Goal: Information Seeking & Learning: Learn about a topic

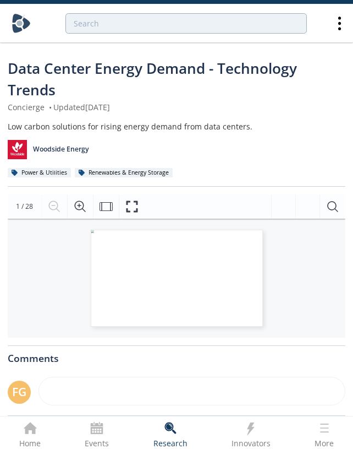
click at [135, 123] on div "Low carbon solutions for rising energy demand from data centers." at bounding box center [177, 127] width 338 height 12
click at [162, 127] on div "Low carbon solutions for rising energy demand from data centers." at bounding box center [177, 127] width 338 height 12
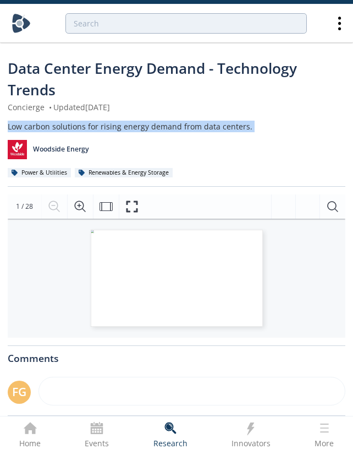
click at [162, 127] on div "Low carbon solutions for rising energy demand from data centers." at bounding box center [177, 127] width 338 height 12
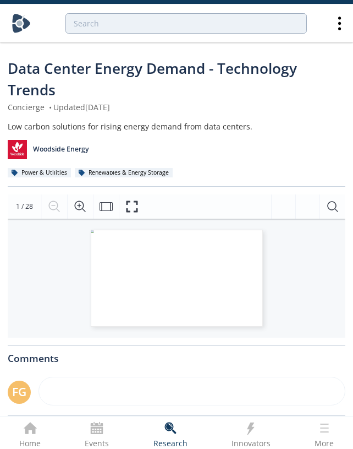
click at [157, 135] on div "Woodside Energy" at bounding box center [177, 145] width 338 height 27
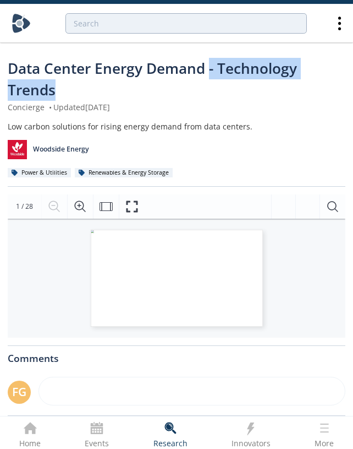
drag, startPoint x: 211, startPoint y: 66, endPoint x: 190, endPoint y: 89, distance: 30.8
click at [190, 89] on div "Data Center Energy Demand - Technology Trends" at bounding box center [177, 79] width 338 height 43
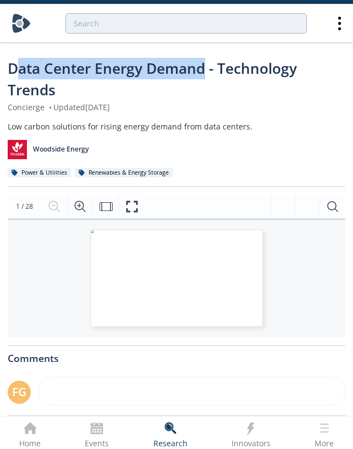
drag, startPoint x: 206, startPoint y: 76, endPoint x: 13, endPoint y: 74, distance: 192.7
click at [13, 74] on span "Data Center Energy Demand - Technology Trends" at bounding box center [153, 78] width 290 height 41
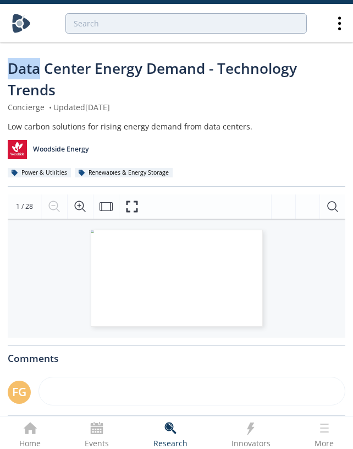
click at [13, 74] on span "Data Center Energy Demand - Technology Trends" at bounding box center [153, 78] width 290 height 41
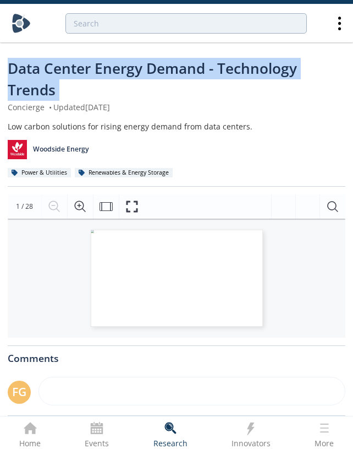
click at [13, 74] on span "Data Center Energy Demand - Technology Trends" at bounding box center [153, 78] width 290 height 41
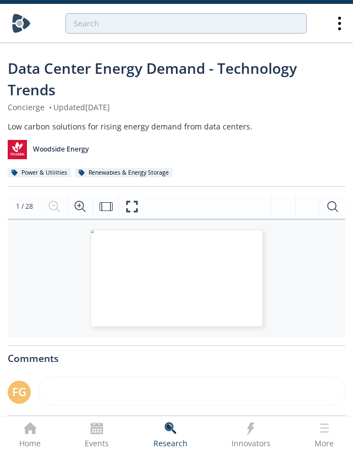
click at [86, 87] on div "Data Center Energy Demand - Technology Trends" at bounding box center [177, 79] width 338 height 43
click at [108, 90] on div "Data Center Energy Demand - Technology Trends" at bounding box center [177, 79] width 338 height 43
click at [160, 70] on span "Data Center Energy Demand - Technology Trends" at bounding box center [153, 78] width 290 height 41
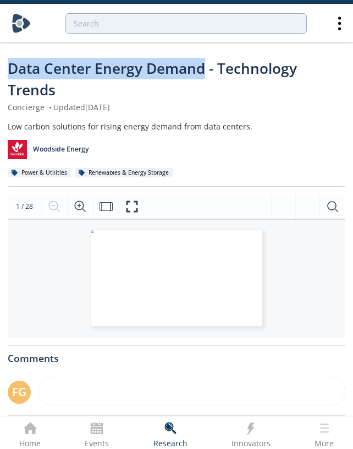
drag, startPoint x: 205, startPoint y: 73, endPoint x: -3, endPoint y: 70, distance: 208.1
click at [0, 70] on html "Data Center Energy Demand - Technology Trends Concierge • Updated April 26, 202…" at bounding box center [176, 224] width 353 height 449
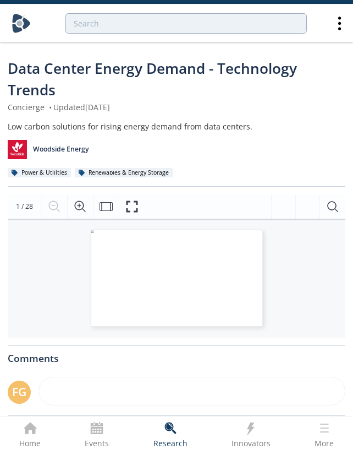
click at [82, 82] on div "Data Center Energy Demand - Technology Trends" at bounding box center [177, 79] width 338 height 43
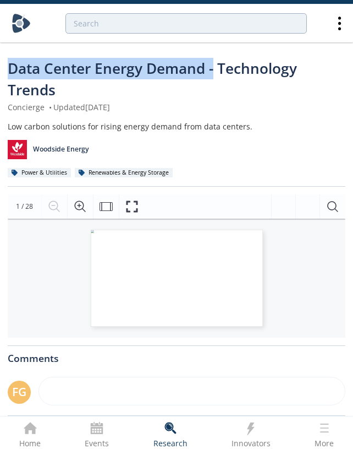
drag, startPoint x: 9, startPoint y: 71, endPoint x: 216, endPoint y: 79, distance: 207.1
click at [216, 79] on div "Data Center Energy Demand - Technology Trends" at bounding box center [177, 79] width 338 height 43
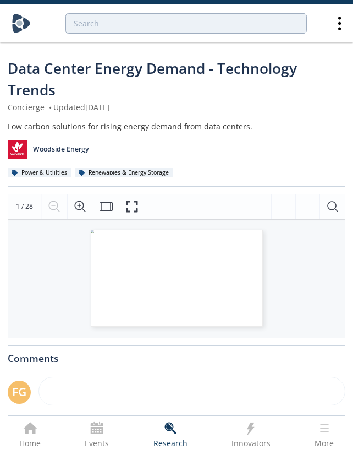
click at [201, 282] on span "Page 1" at bounding box center [152, 352] width 115 height 146
click at [229, 159] on div "Woodside Energy" at bounding box center [177, 145] width 338 height 27
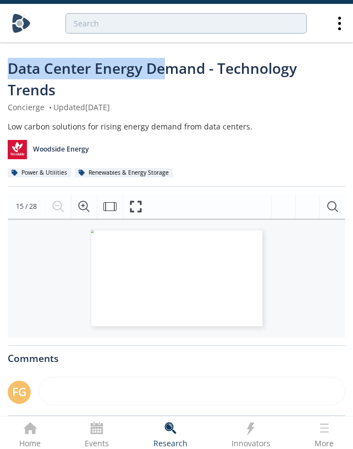
drag, startPoint x: 4, startPoint y: 71, endPoint x: 162, endPoint y: 75, distance: 158.1
click at [162, 75] on div "Data Center Energy Demand - Technology Trends Concierge • Updated April 26, 202…" at bounding box center [176, 310] width 353 height 543
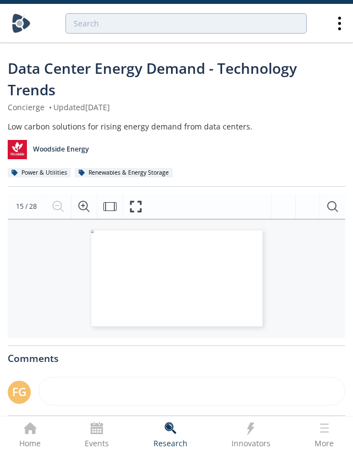
click at [210, 74] on span "Data Center Energy Demand - Technology Trends" at bounding box center [153, 78] width 290 height 41
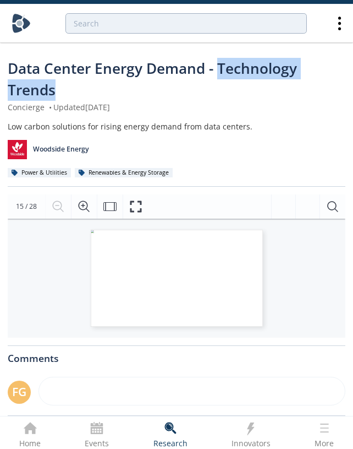
drag, startPoint x: 221, startPoint y: 67, endPoint x: 269, endPoint y: 92, distance: 53.9
click at [269, 92] on div "Data Center Energy Demand - Technology Trends" at bounding box center [177, 79] width 338 height 43
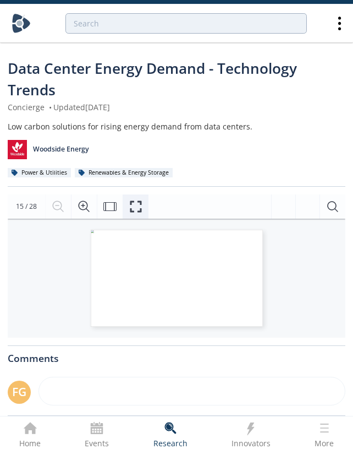
click at [137, 213] on button "Fullscreen" at bounding box center [136, 206] width 26 height 24
click at [222, 118] on div "Data Center Energy Demand - Technology Trends Concierge • Updated April 26, 202…" at bounding box center [177, 122] width 338 height 129
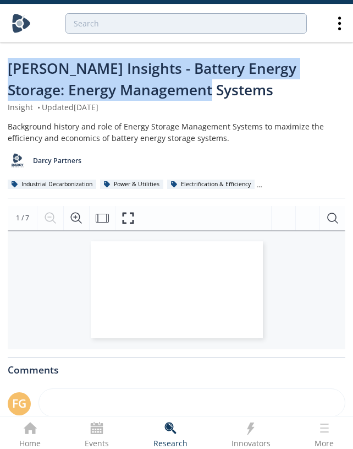
drag, startPoint x: 177, startPoint y: 84, endPoint x: 0, endPoint y: 69, distance: 177.3
click at [0, 69] on div "Darcy Insights - Battery Energy Storage: Energy Management Systems Insight • Up…" at bounding box center [176, 321] width 353 height 564
copy span "Darcy Insights - Battery Energy Storage: Energy Management Systems"
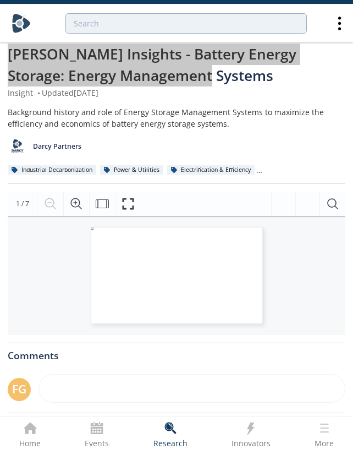
scroll to position [40, 0]
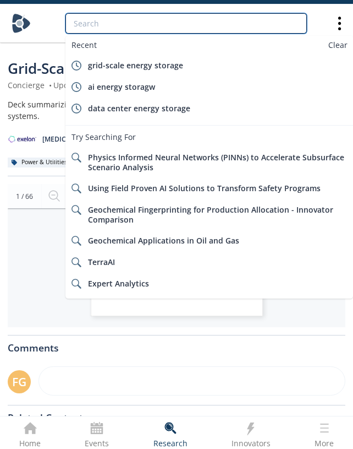
click at [160, 24] on input "search" at bounding box center [187, 23] width 242 height 20
paste input "SparkCognition"
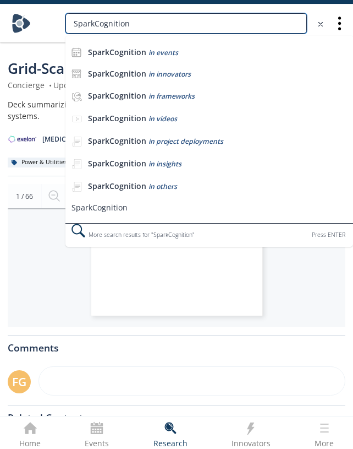
type input "SparkCognition"
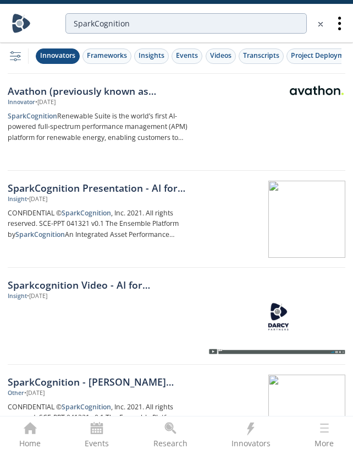
click at [62, 56] on div "Innovators" at bounding box center [57, 56] width 35 height 10
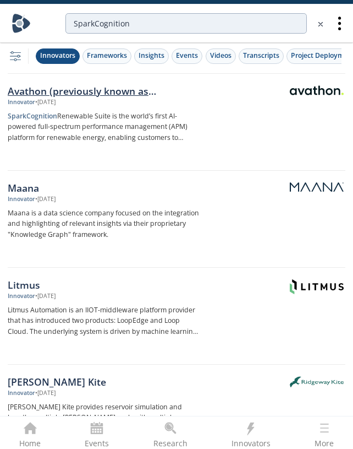
click at [79, 94] on div "Avathon (previously known as Sparkcognition)" at bounding box center [104, 91] width 192 height 14
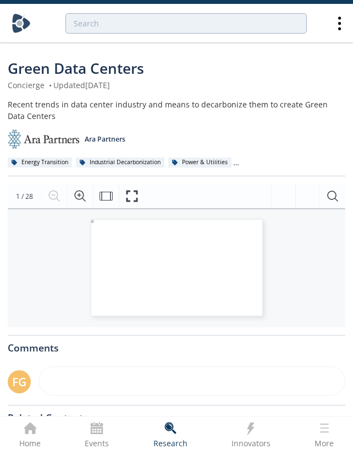
click at [92, 66] on span "Green Data Centers" at bounding box center [76, 68] width 137 height 20
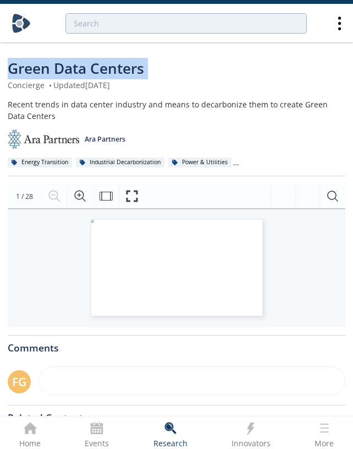
click at [92, 66] on span "Green Data Centers" at bounding box center [76, 68] width 137 height 20
copy div "Green Data Centers"
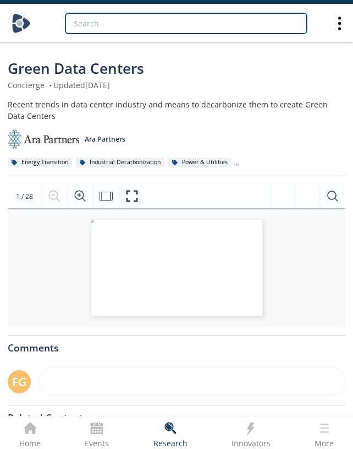
click at [219, 22] on input "search" at bounding box center [187, 23] width 242 height 20
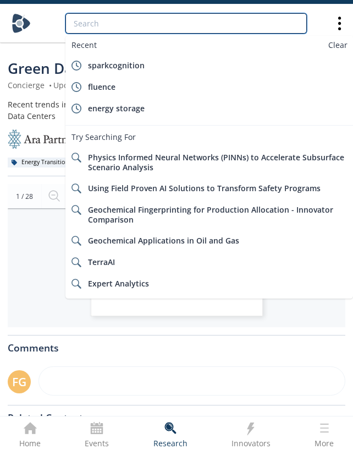
paste input "Green Data Centers"
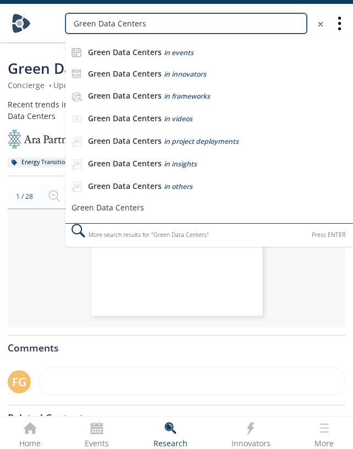
type input "Green Data Centers"
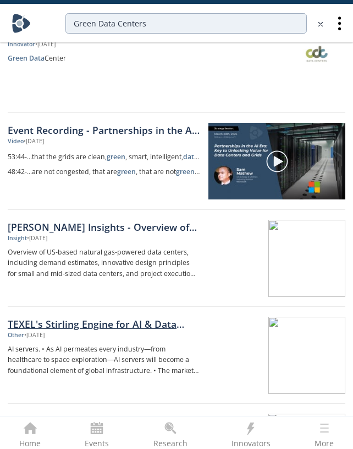
scroll to position [128, 0]
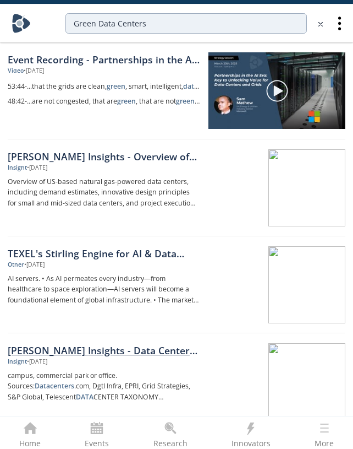
click at [110, 344] on div "Darcy Insights - Data Centers 101" at bounding box center [104, 350] width 192 height 14
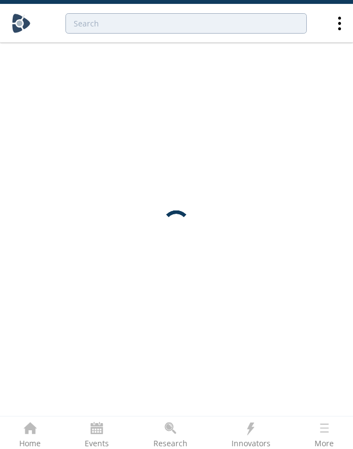
scroll to position [0, 0]
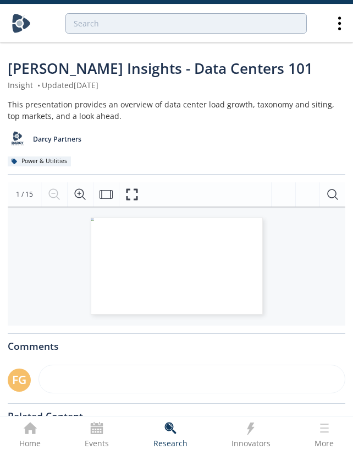
click at [133, 74] on span "Darcy Insights - Data Centers 101" at bounding box center [161, 68] width 306 height 20
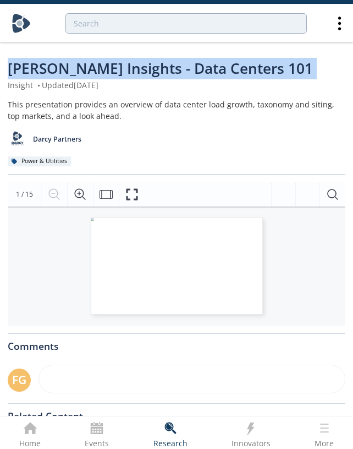
click at [133, 74] on span "Darcy Insights - Data Centers 101" at bounding box center [161, 68] width 306 height 20
copy div "Darcy Insights - Data Centers 101"
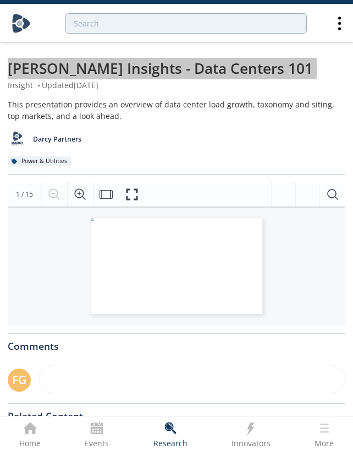
type input "Green Data Centers"
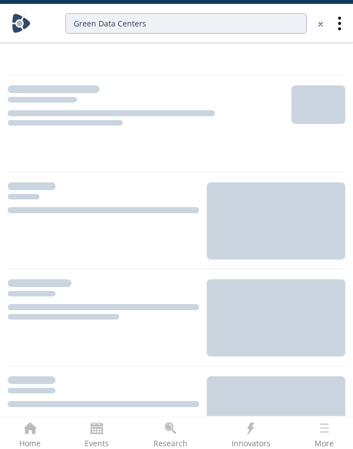
scroll to position [128, 0]
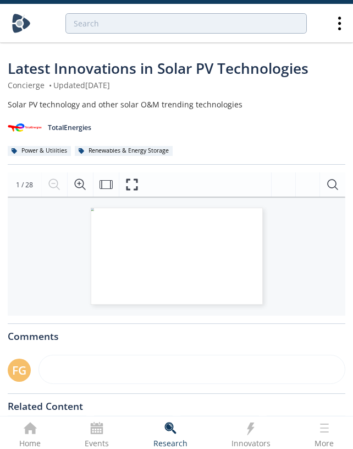
click at [193, 77] on span "Latest Innovations in Solar PV Technologies" at bounding box center [158, 68] width 301 height 20
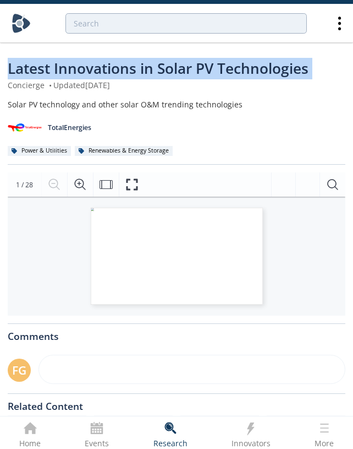
click at [193, 77] on span "Latest Innovations in Solar PV Technologies" at bounding box center [158, 68] width 301 height 20
copy div "Latest Innovations in Solar PV Technologies"
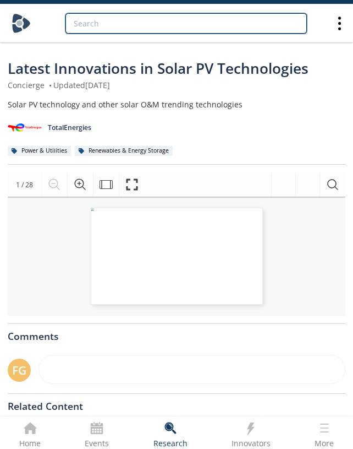
click at [197, 25] on input "search" at bounding box center [187, 23] width 242 height 20
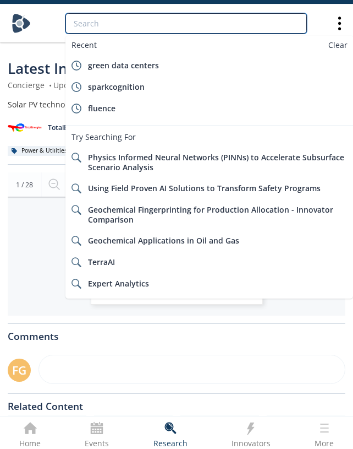
paste input "Latest Innovations in Solar PV Technologies"
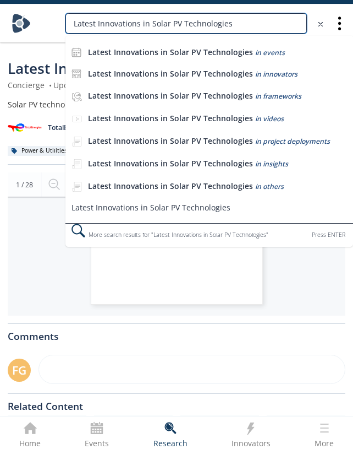
type input "Latest Innovations in Solar PV Technologies"
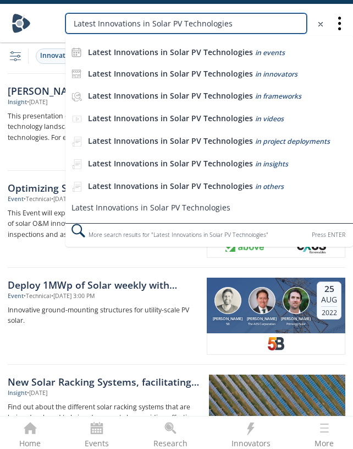
drag, startPoint x: 257, startPoint y: 28, endPoint x: 16, endPoint y: 29, distance: 241.1
click at [16, 29] on div "Latest Innovations in Solar PV Technologies Latest Innovations in Solar PV Tech…" at bounding box center [177, 23] width 330 height 38
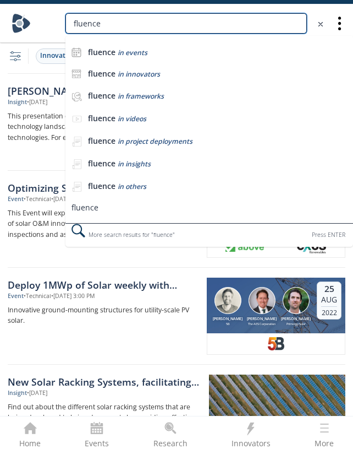
type input "fluence"
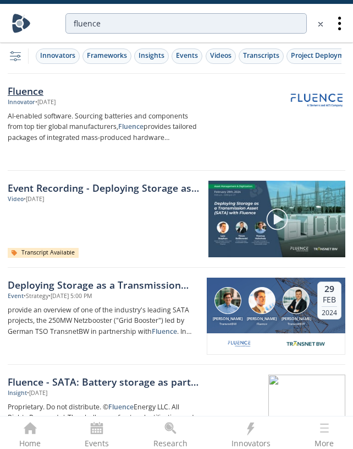
click at [31, 86] on div "Fluence" at bounding box center [104, 91] width 192 height 14
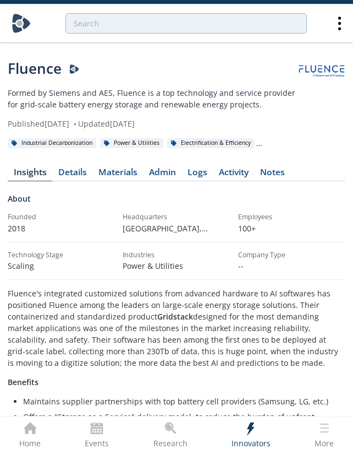
click at [183, 62] on div "Fluence" at bounding box center [153, 68] width 291 height 21
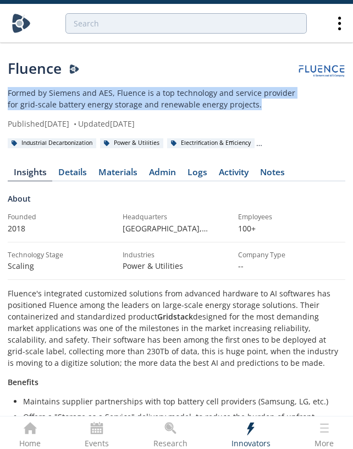
drag, startPoint x: 258, startPoint y: 106, endPoint x: 8, endPoint y: 93, distance: 250.8
click at [8, 93] on p "Formed by Siemens and AES, Fluence is a top technology and service provider for…" at bounding box center [153, 98] width 291 height 23
copy p "Formed by Siemens and AES, Fluence is a top technology and service provider for…"
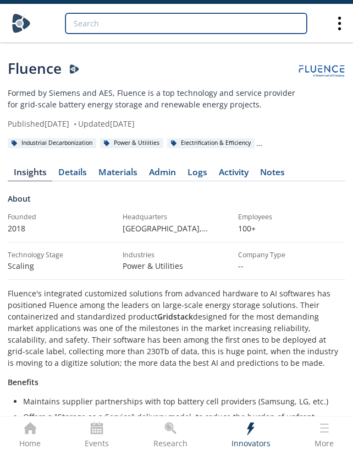
click at [242, 29] on input "search" at bounding box center [187, 23] width 242 height 20
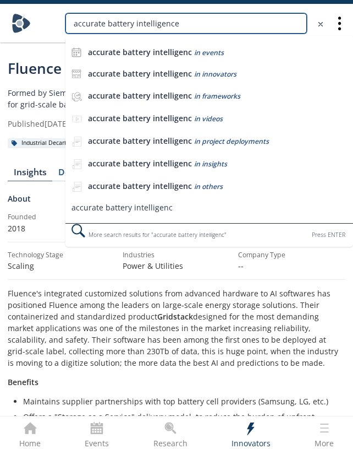
type input "accurate battery intelligence"
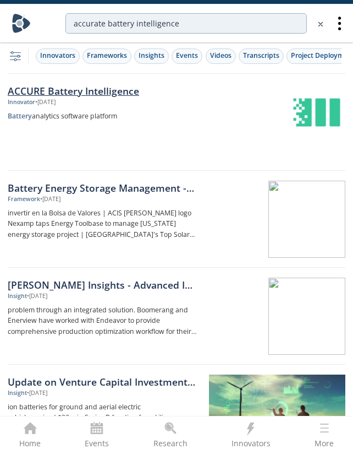
click at [129, 84] on div "ACCURE Battery Intelligence" at bounding box center [104, 91] width 192 height 14
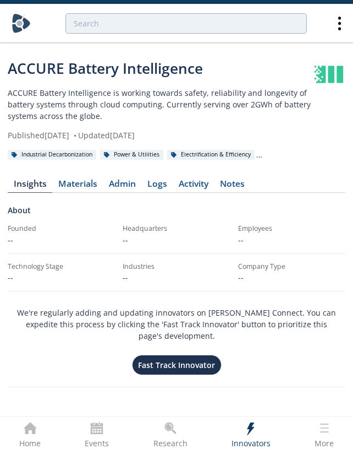
click at [169, 67] on div "ACCURE Battery Intelligence" at bounding box center [160, 68] width 305 height 21
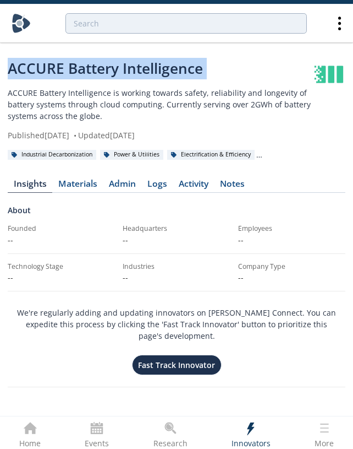
click at [169, 67] on div "ACCURE Battery Intelligence" at bounding box center [160, 68] width 305 height 21
copy div "ACCURE Battery Intelligence"
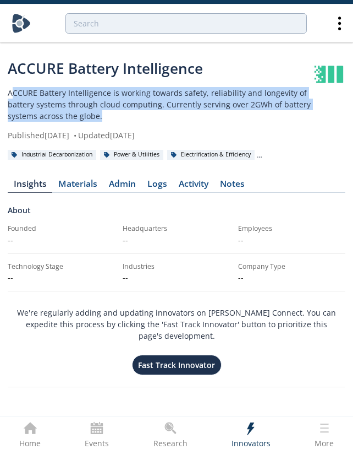
drag, startPoint x: 10, startPoint y: 90, endPoint x: 110, endPoint y: 115, distance: 103.1
click at [110, 115] on p "ACCURE Battery Intelligence is working towards safety, reliability and longevit…" at bounding box center [160, 104] width 305 height 35
drag, startPoint x: 90, startPoint y: 117, endPoint x: 12, endPoint y: 88, distance: 83.4
click at [12, 88] on p "ACCURE Battery Intelligence is working towards safety, reliability and longevit…" at bounding box center [160, 104] width 305 height 35
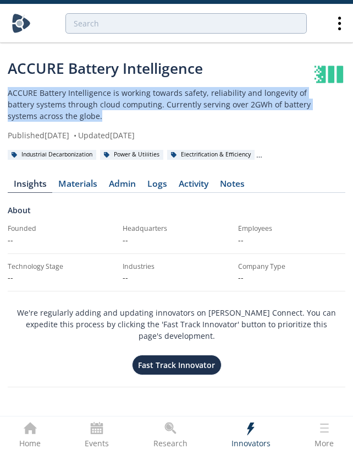
drag, startPoint x: 9, startPoint y: 90, endPoint x: 146, endPoint y: 116, distance: 139.6
click at [146, 116] on p "ACCURE Battery Intelligence is working towards safety, reliability and longevit…" at bounding box center [160, 104] width 305 height 35
copy p "ACCURE Battery Intelligence is working towards safety, reliability and longevit…"
type input "accurate battery intelligence"
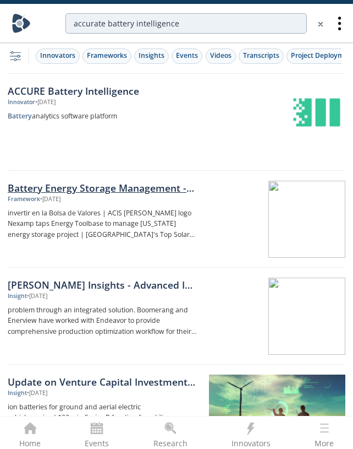
click at [164, 192] on div "Battery Energy Storage Management - Innovator Landscape" at bounding box center [104, 188] width 192 height 14
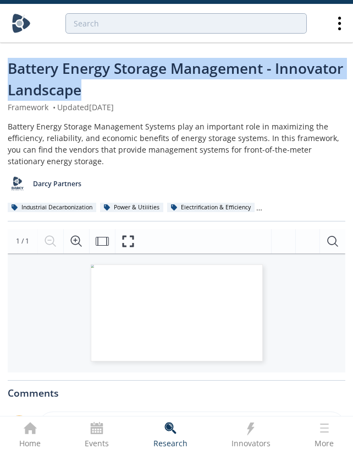
drag, startPoint x: 100, startPoint y: 83, endPoint x: 7, endPoint y: 61, distance: 95.6
click at [7, 61] on div "Battery Energy Storage Management - Innovator Landscape Framework • Updated Dec…" at bounding box center [176, 332] width 353 height 587
copy span "Battery Energy Storage Management - Innovator Landscape"
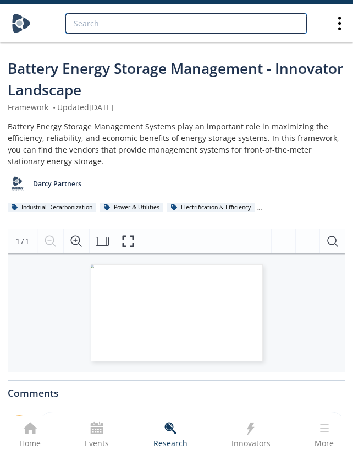
click at [187, 22] on input "search" at bounding box center [187, 23] width 242 height 20
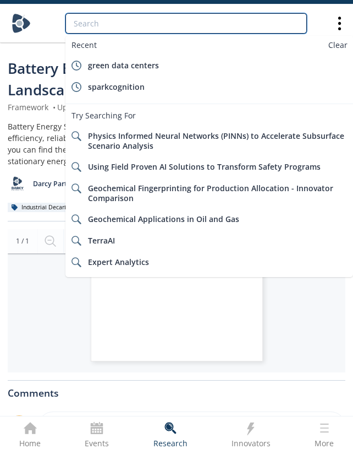
paste input "FlexGen"
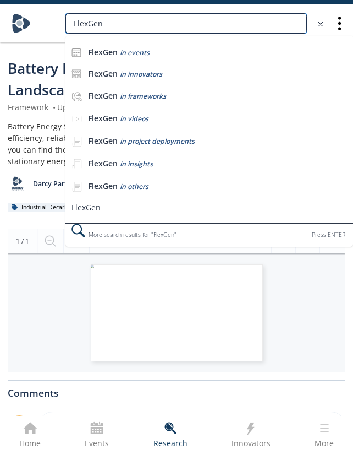
type input "FlexGen"
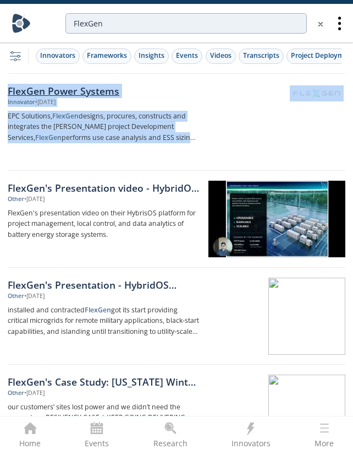
click at [112, 91] on div "FlexGen Power Systems" at bounding box center [104, 91] width 192 height 14
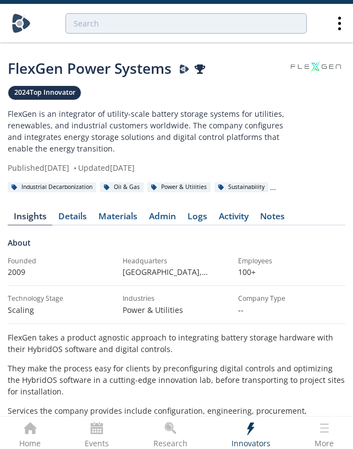
click at [122, 34] on div at bounding box center [183, 24] width 296 height 32
click at [122, 33] on div at bounding box center [183, 24] width 296 height 32
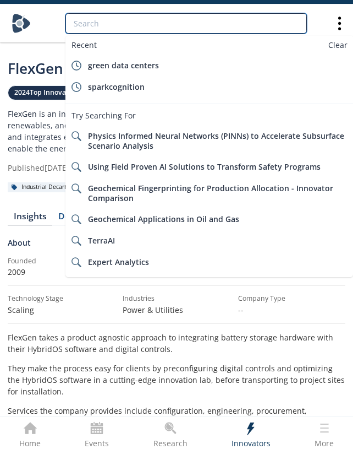
click at [122, 33] on input "search" at bounding box center [187, 23] width 242 height 20
paste input "Powin"
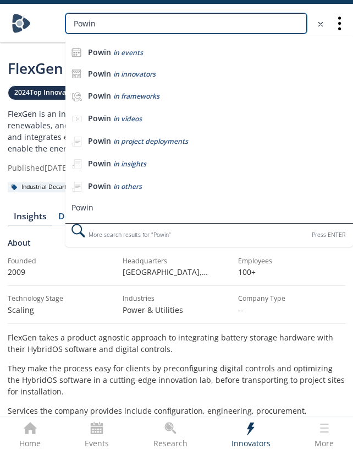
type input "Powin"
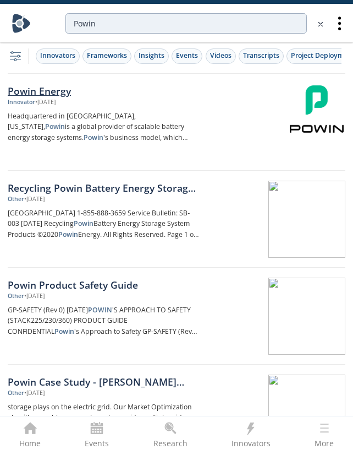
click at [61, 91] on div "Powin Energy" at bounding box center [104, 91] width 192 height 14
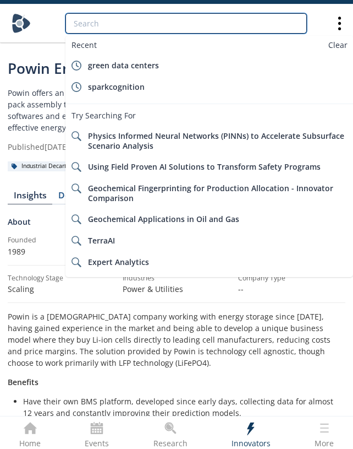
click at [201, 29] on input "search" at bounding box center [187, 23] width 242 height 20
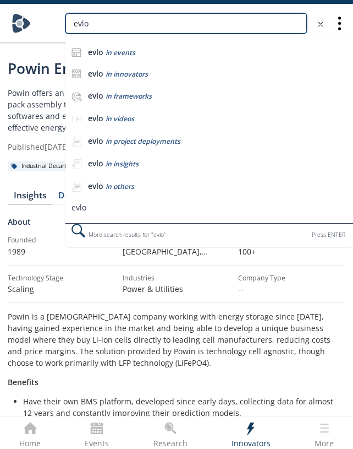
type input "evlo"
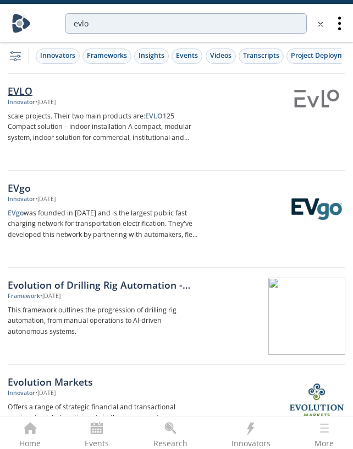
click at [19, 90] on div "EVLO" at bounding box center [104, 91] width 192 height 14
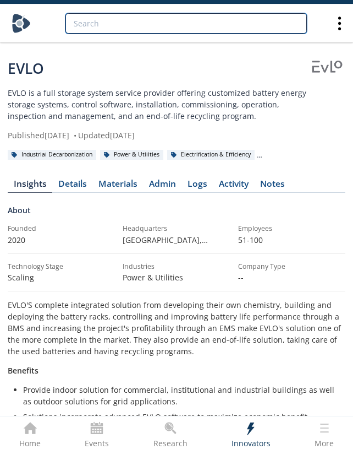
click at [158, 25] on input "search" at bounding box center [187, 23] width 242 height 20
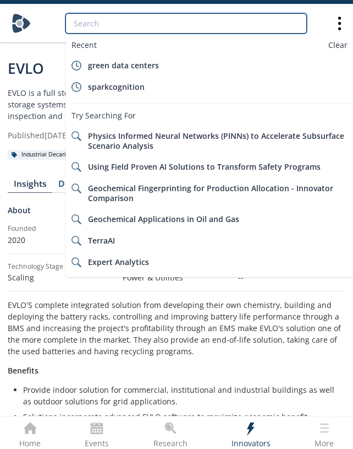
paste input "NextEra Energy"
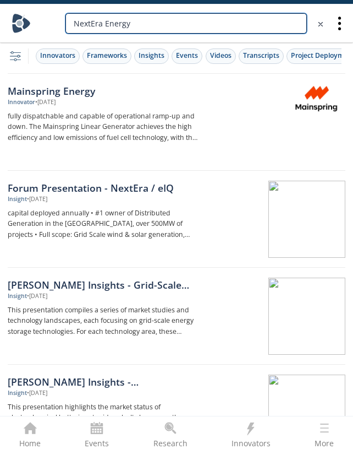
click at [206, 26] on input "NextEra Energy" at bounding box center [187, 23] width 242 height 20
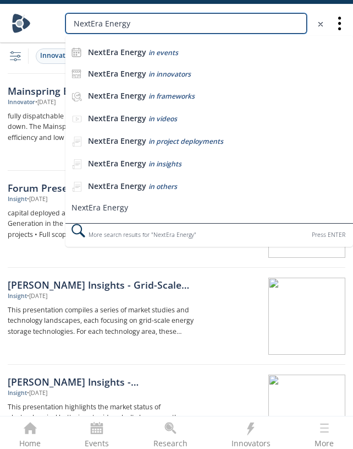
click at [206, 26] on input "NextEra Energy" at bounding box center [187, 23] width 242 height 20
paste input "Recurrent"
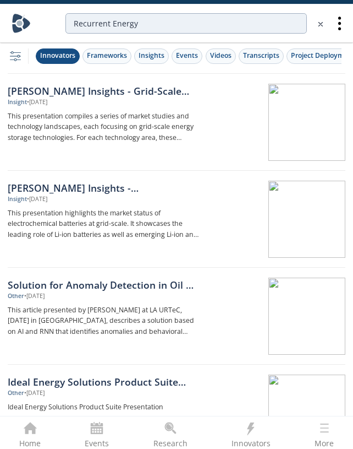
click at [66, 55] on div "Innovators" at bounding box center [57, 56] width 35 height 10
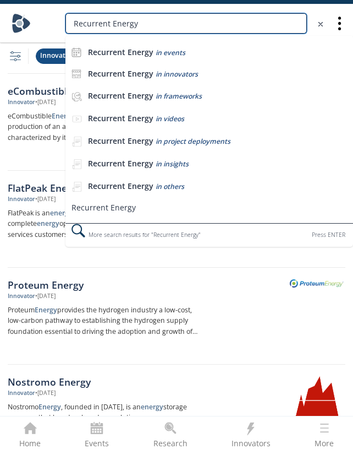
click at [118, 29] on input "Recurrent Energy" at bounding box center [187, 23] width 242 height 20
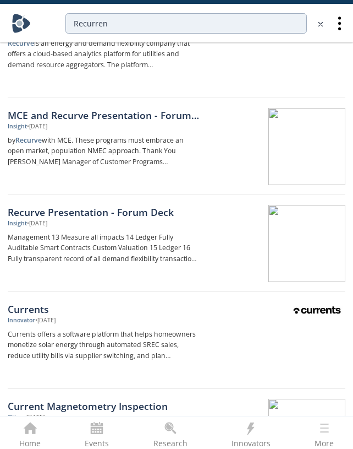
scroll to position [175, 0]
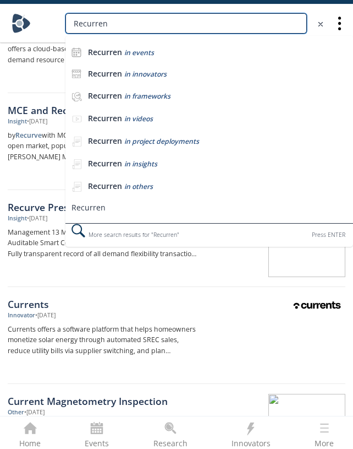
click at [125, 23] on input "Recurren" at bounding box center [187, 23] width 242 height 20
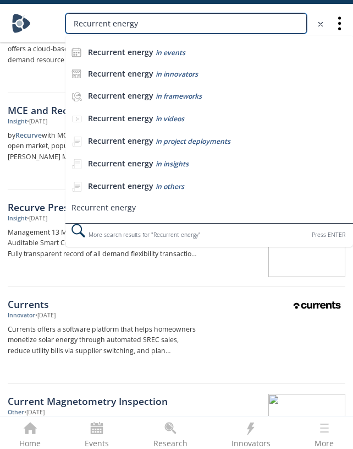
type input "Recurrent energy"
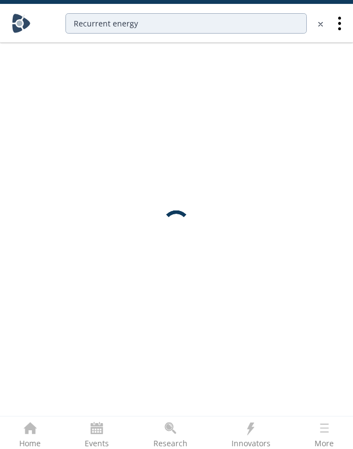
scroll to position [0, 0]
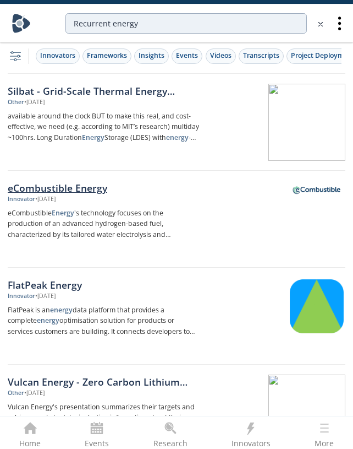
click at [108, 185] on div "eCombustible Energy" at bounding box center [104, 188] width 192 height 14
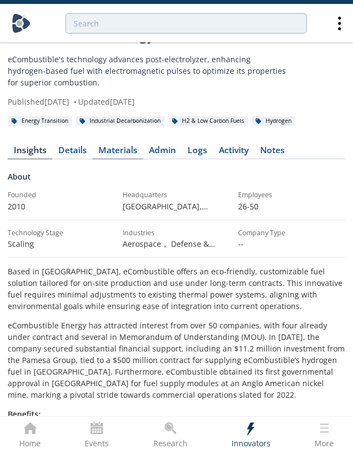
scroll to position [34, 0]
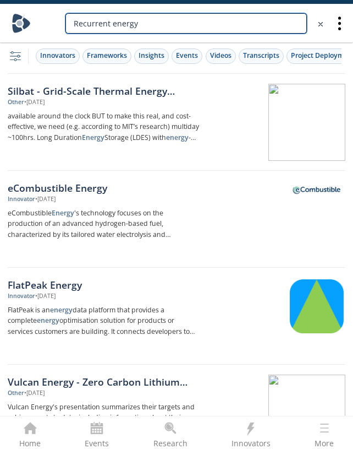
click at [199, 22] on input "Recurrent energy" at bounding box center [187, 23] width 242 height 20
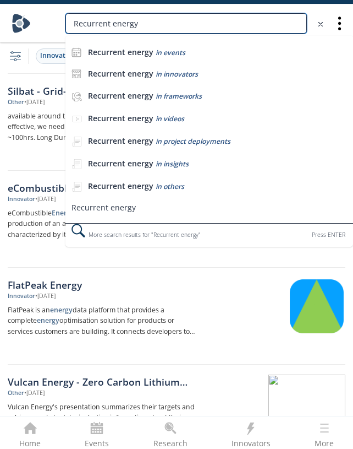
paste input "Inv"
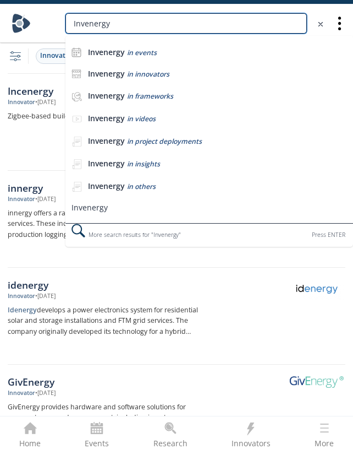
click at [269, 17] on input "Invenergy" at bounding box center [187, 23] width 242 height 20
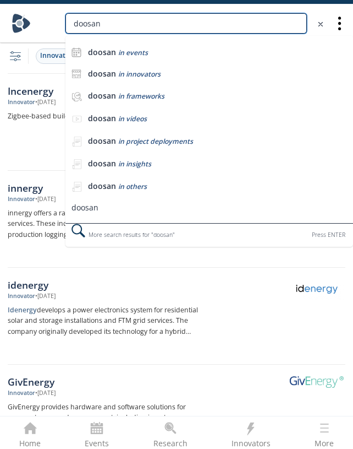
type input "doosan"
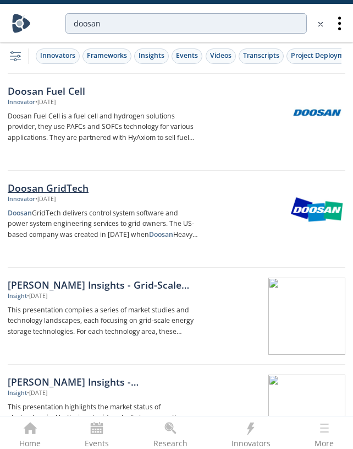
click at [67, 184] on div "Doosan GridTech" at bounding box center [104, 188] width 192 height 14
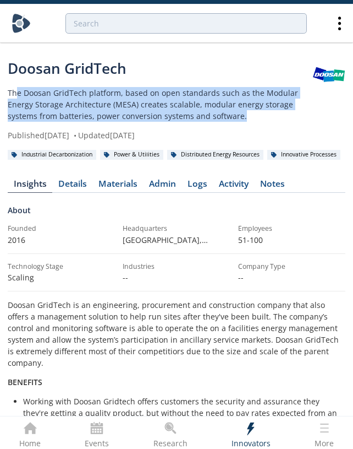
drag, startPoint x: 247, startPoint y: 117, endPoint x: 17, endPoint y: 88, distance: 232.0
click at [17, 88] on p "The Doosan GridTech platform, based on open standards such as the Modular Energ…" at bounding box center [160, 104] width 305 height 35
copy p "The Doosan GridTech platform, based on open standards such as the Modular Energ…"
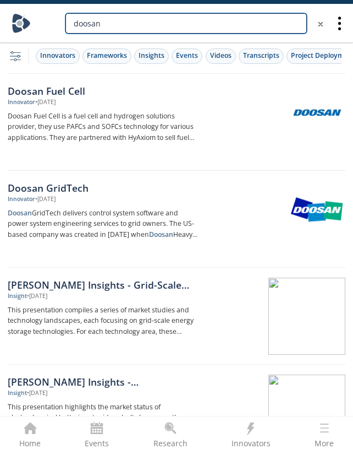
click at [220, 24] on input "doosan" at bounding box center [187, 23] width 242 height 20
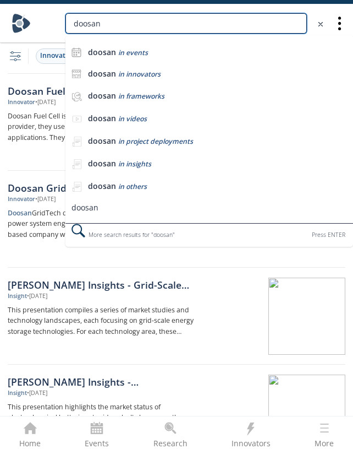
click at [220, 24] on input "doosan" at bounding box center [187, 23] width 242 height 20
type input "nhoa"
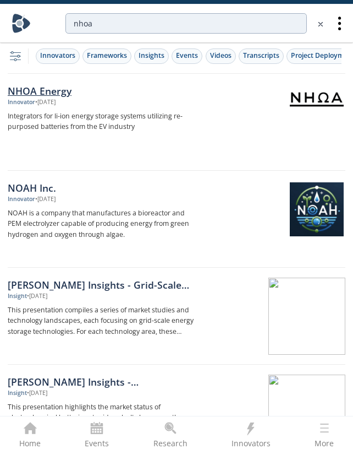
click at [42, 84] on div "NHOA Energy" at bounding box center [104, 91] width 192 height 14
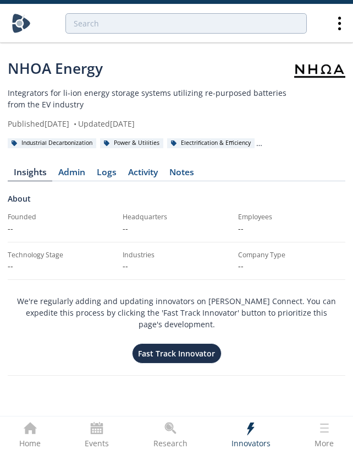
click at [97, 101] on p "Integrators for li-ion energy storage systems utilizing re-purposed batteries f…" at bounding box center [151, 98] width 287 height 23
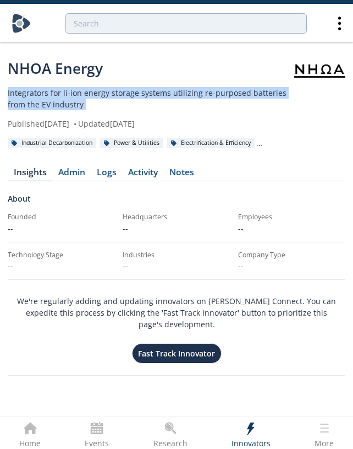
click at [97, 101] on p "Integrators for li-ion energy storage systems utilizing re-purposed batteries f…" at bounding box center [151, 98] width 287 height 23
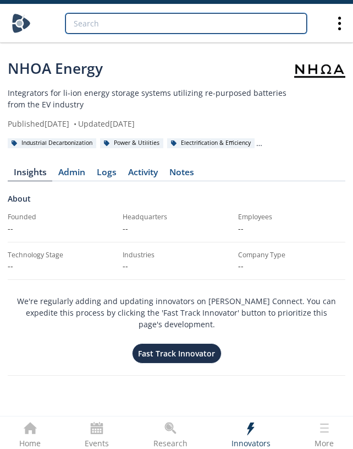
click at [157, 25] on input "search" at bounding box center [187, 23] width 242 height 20
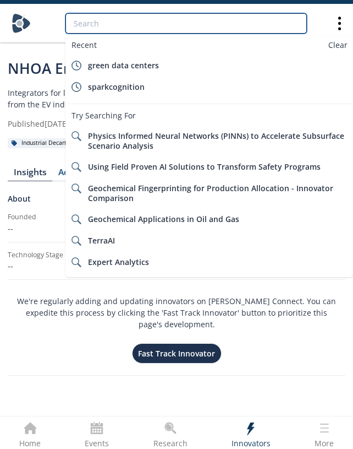
paste input "LG Energy Solution"
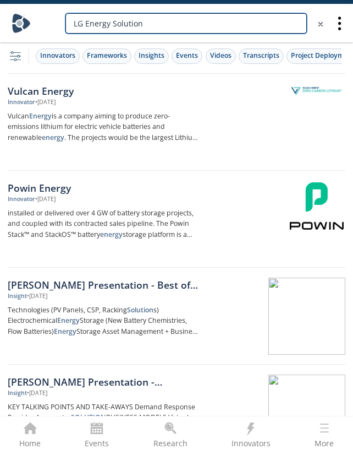
click at [200, 25] on input "LG Energy Solution" at bounding box center [187, 23] width 242 height 20
click at [201, 18] on input "LG Energy Solution" at bounding box center [187, 23] width 242 height 20
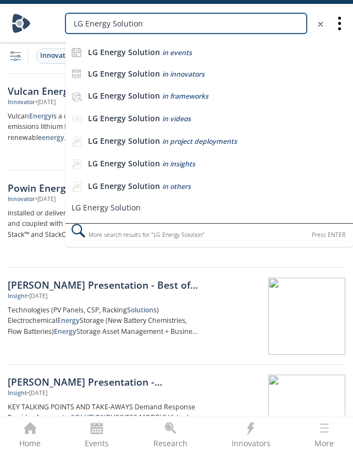
click at [201, 18] on input "LG Energy Solution" at bounding box center [187, 23] width 242 height 20
click at [201, 19] on input "LG Energy Solution" at bounding box center [187, 23] width 242 height 20
paste input "CATL"
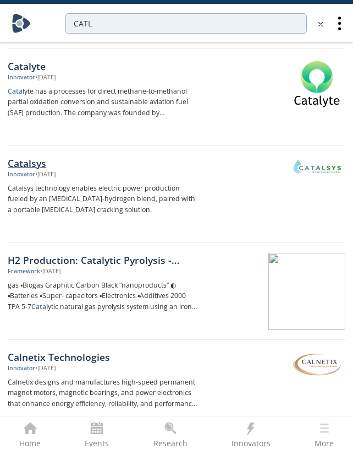
scroll to position [317, 0]
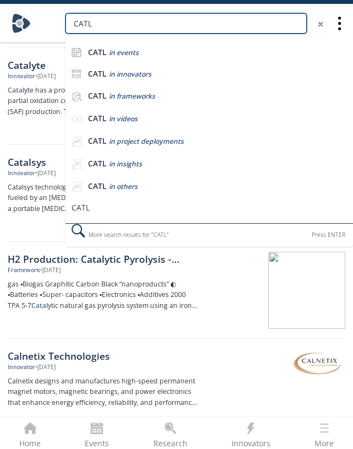
click at [129, 24] on input "CATL" at bounding box center [187, 23] width 242 height 20
paste input "BYD"
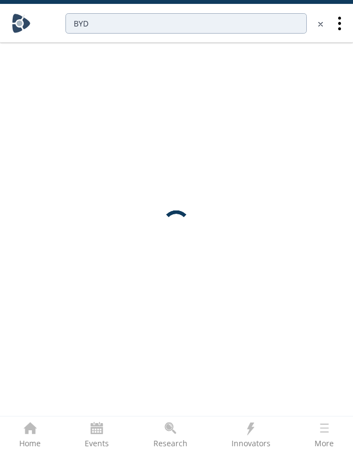
scroll to position [0, 0]
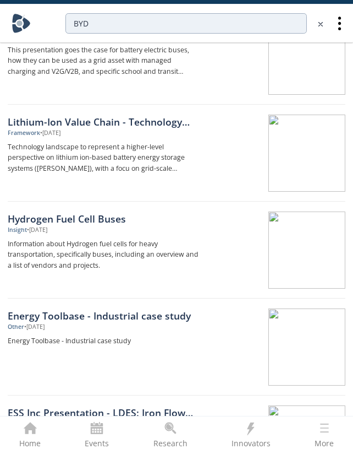
scroll to position [263, 0]
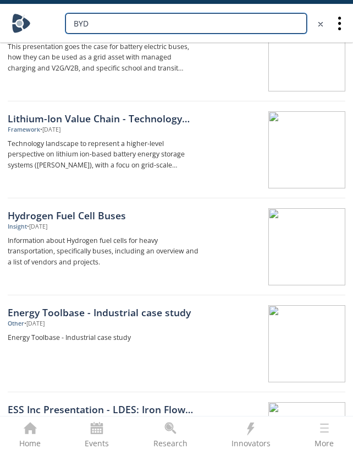
click at [152, 20] on input "BYD" at bounding box center [187, 23] width 242 height 20
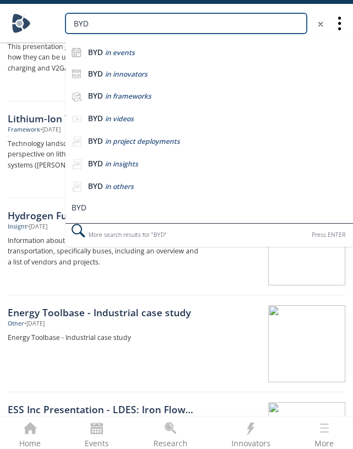
click at [152, 20] on input "BYD" at bounding box center [187, 23] width 242 height 20
paste input "GS Yuasa"
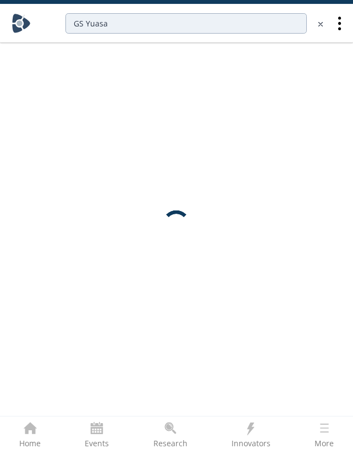
scroll to position [0, 0]
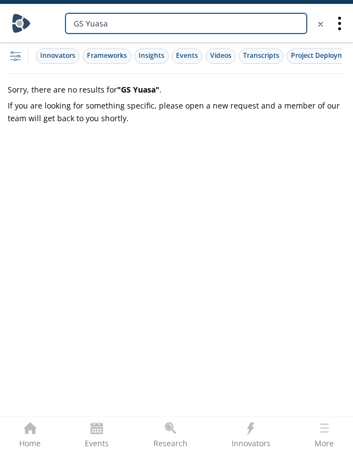
click at [148, 23] on input "GS Yuasa" at bounding box center [187, 23] width 242 height 20
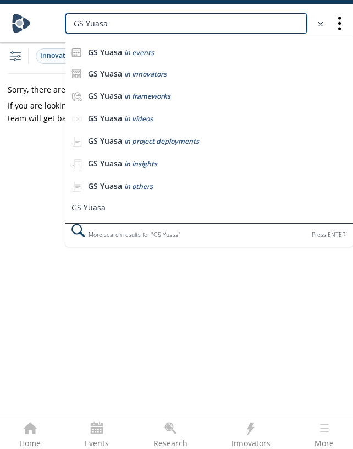
drag, startPoint x: 85, startPoint y: 23, endPoint x: 38, endPoint y: 23, distance: 46.8
click at [38, 23] on div "GS Yuasa GS Yuasa in events GS Yuasa in innovators GS Yuasa in frameworks GS Yu…" at bounding box center [183, 23] width 296 height 20
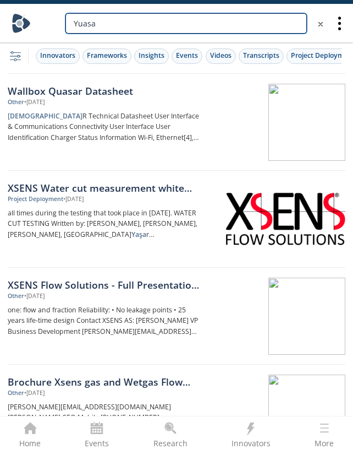
click at [187, 19] on input "Yuasa" at bounding box center [187, 23] width 242 height 20
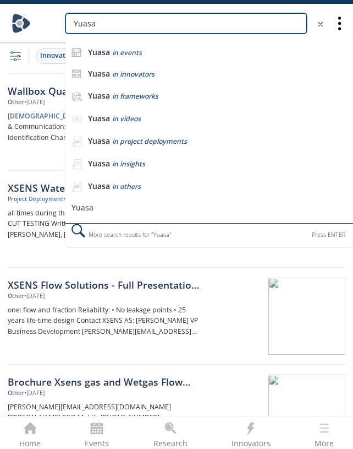
click at [187, 19] on input "Yuasa" at bounding box center [187, 23] width 242 height 20
paste input "Kore Power"
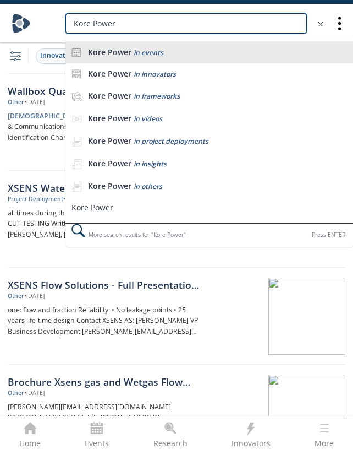
type input "Kore Power"
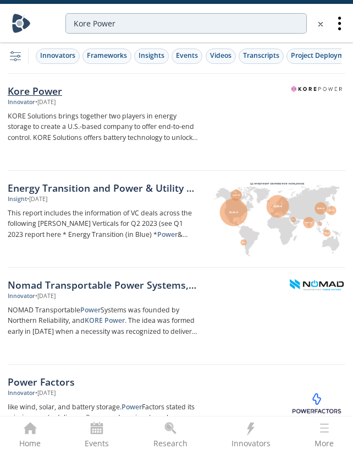
click at [78, 117] on p "KORE Solutions brings together two players in energy storage to create a U.S.-b…" at bounding box center [104, 127] width 192 height 33
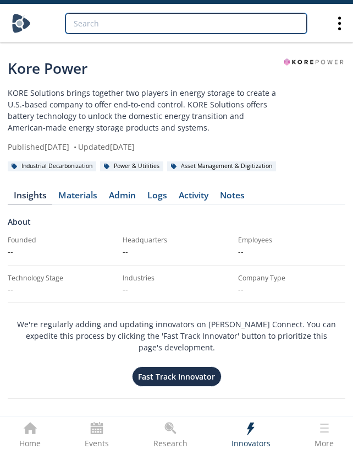
click at [147, 15] on input "search" at bounding box center [187, 23] width 242 height 20
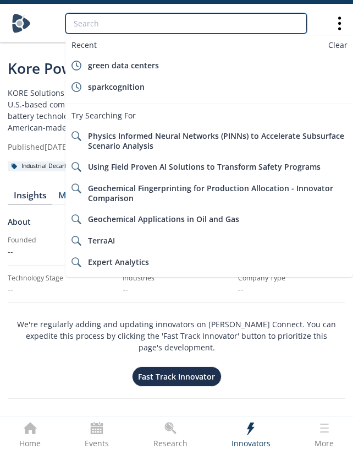
click at [147, 15] on input "search" at bounding box center [187, 23] width 242 height 20
paste input "EnerSys"
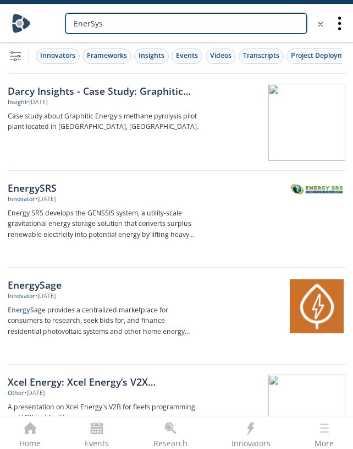
click at [126, 24] on input "EnerSys" at bounding box center [187, 23] width 242 height 20
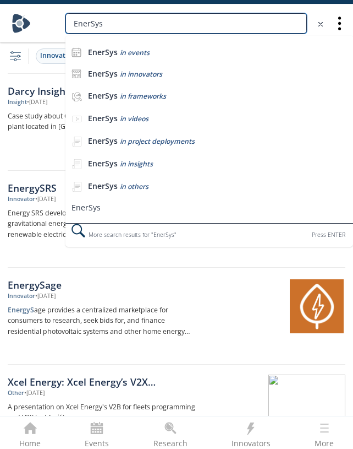
click at [126, 24] on input "EnerSys" at bounding box center [187, 23] width 242 height 20
paste input "Altairnano"
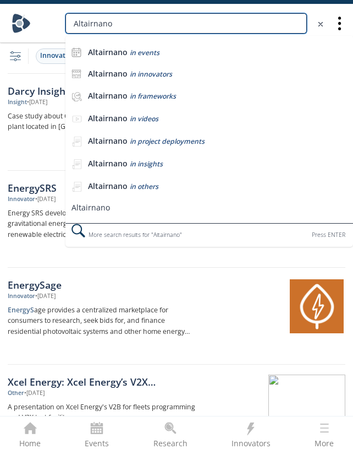
type input "Altairnano"
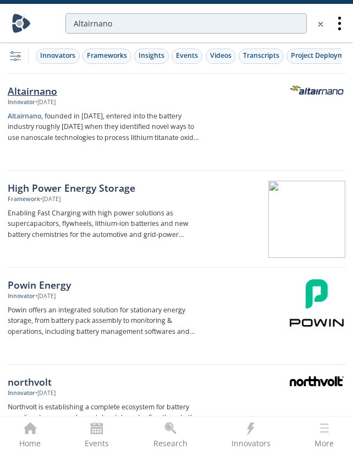
click at [56, 98] on div "• Jan 15, 2025" at bounding box center [45, 102] width 20 height 9
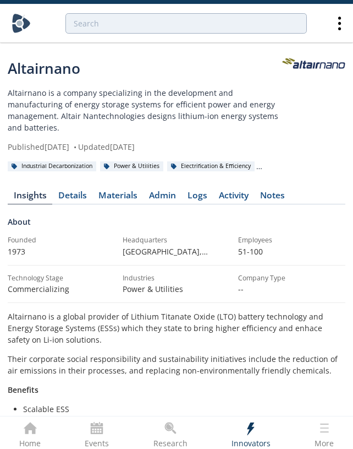
click at [146, 106] on p "Altairnano is a company specializing in the development and manufacturing of en…" at bounding box center [145, 110] width 275 height 46
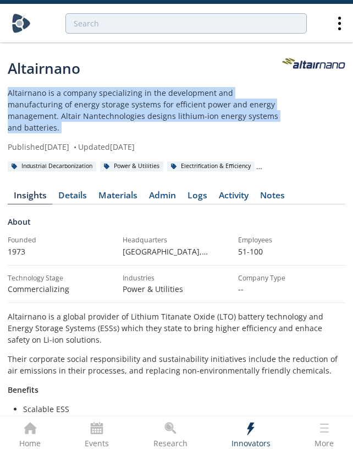
click at [146, 106] on p "Altairnano is a company specializing in the development and manufacturing of en…" at bounding box center [145, 110] width 275 height 46
copy div "Altairnano is a company specializing in the development and manufacturing of en…"
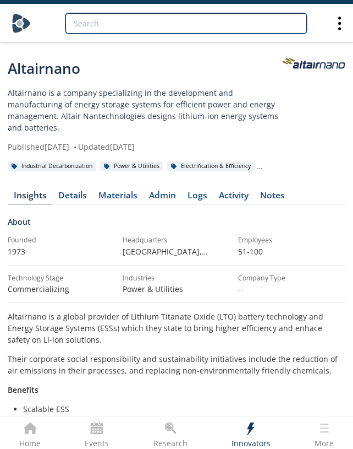
click at [230, 29] on input "search" at bounding box center [187, 23] width 242 height 20
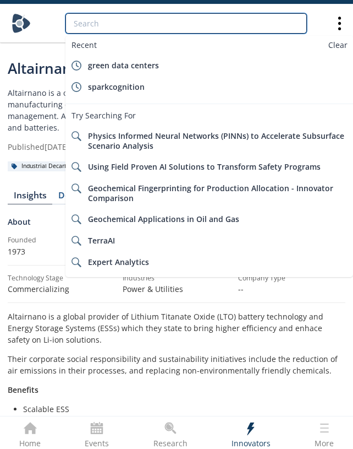
paste input "Leclanché"
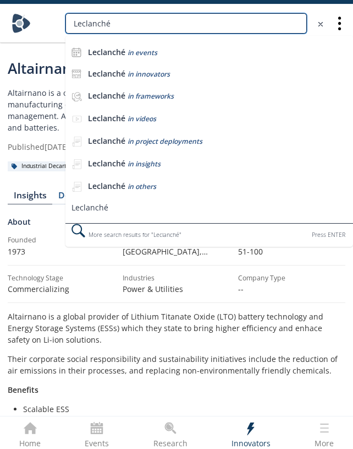
type input "Leclanché"
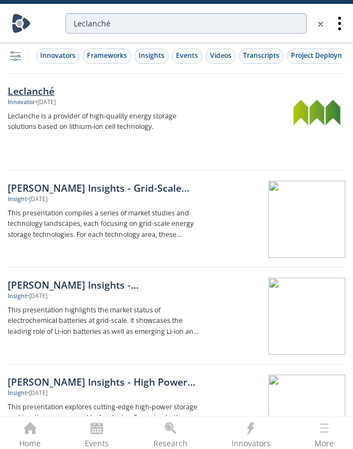
click at [34, 100] on div "Innovator" at bounding box center [22, 102] width 28 height 9
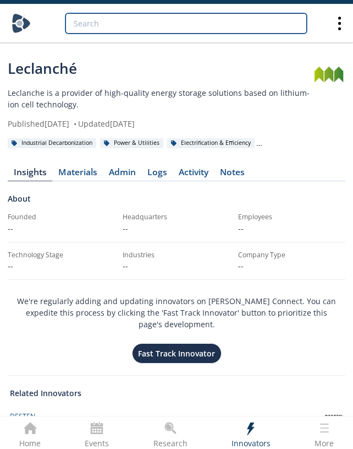
click at [225, 29] on input "search" at bounding box center [187, 23] width 242 height 20
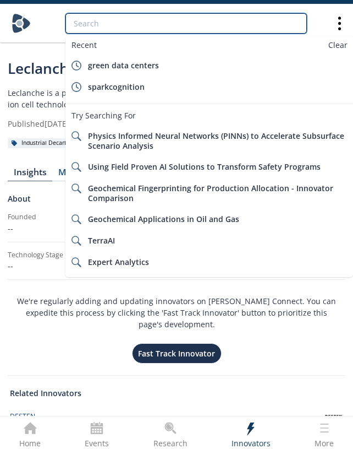
paste input "Forsee Power"
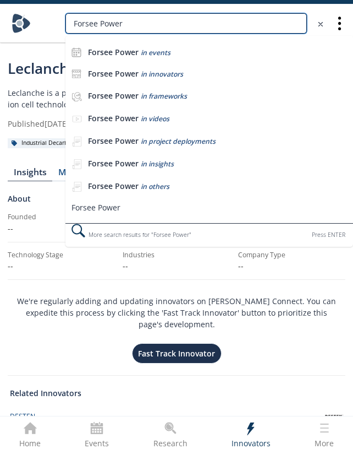
type input "Forsee Power"
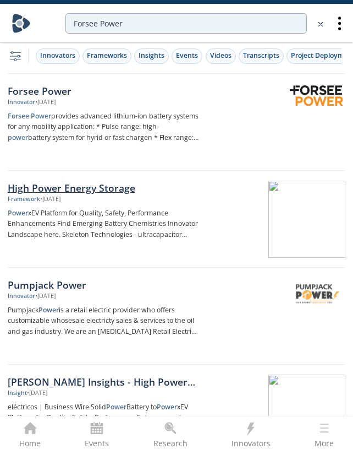
click at [108, 190] on div "High Power Energy Storage" at bounding box center [104, 188] width 192 height 14
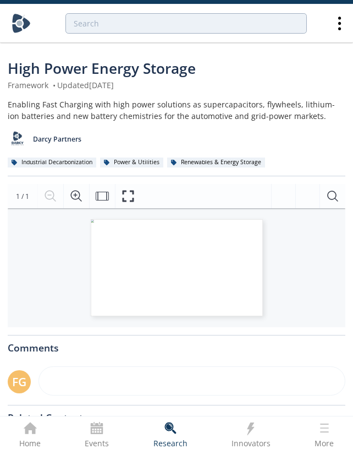
click at [160, 66] on span "High Power Energy Storage" at bounding box center [102, 68] width 188 height 20
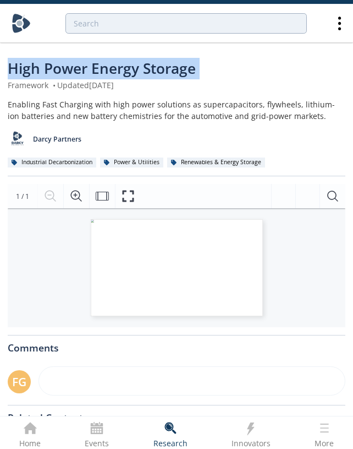
click at [160, 66] on span "High Power Energy Storage" at bounding box center [102, 68] width 188 height 20
copy div "High Power Energy Storage"
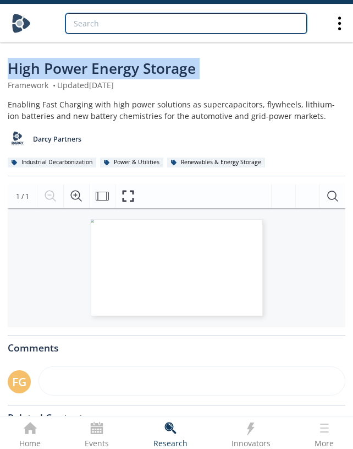
click at [211, 23] on input "search" at bounding box center [187, 23] width 242 height 20
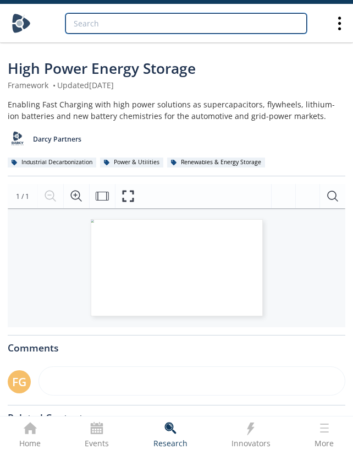
paste input "LithiumWerks"
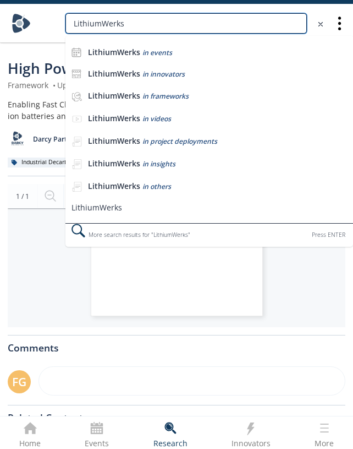
type input "LithiumWerks"
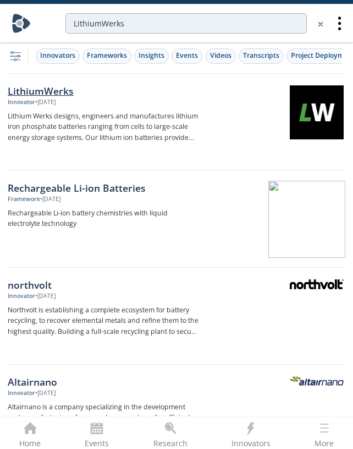
click at [55, 108] on div "LithiumWerks Innovator • Apr 1, 2021 Lithium Werks designs, engineers and manuf…" at bounding box center [107, 122] width 199 height 77
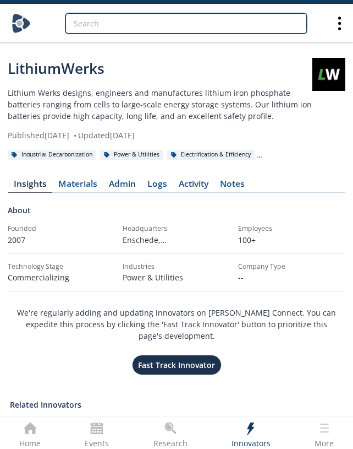
click at [255, 22] on input "search" at bounding box center [187, 23] width 242 height 20
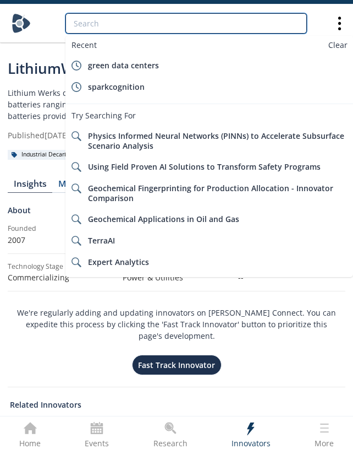
paste input "Ambri (Liquid metal batteries)"
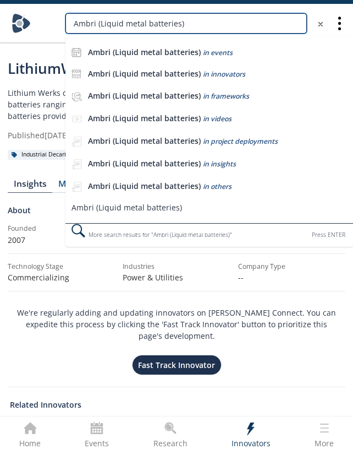
drag, startPoint x: 97, startPoint y: 23, endPoint x: 321, endPoint y: 34, distance: 223.8
click at [314, 34] on div "Ambri (Liquid metal batteries) Ambri (Liquid metal batteries) in events Ambri (…" at bounding box center [183, 24] width 296 height 32
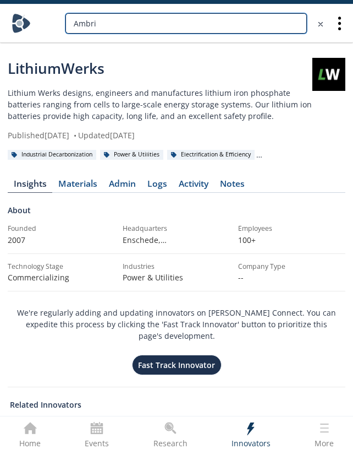
type input "Ambri"
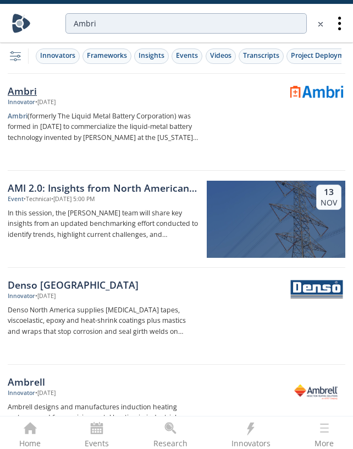
click at [45, 90] on div "Ambri" at bounding box center [104, 91] width 192 height 14
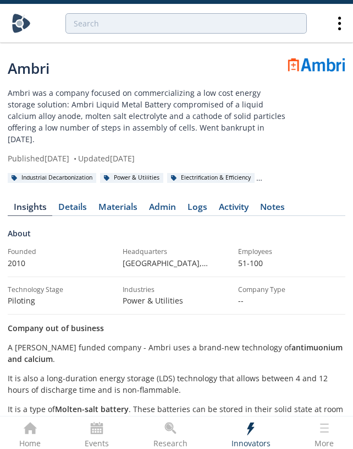
click at [148, 123] on p "Ambri was a company focused on commercializing a low cost energy storage soluti…" at bounding box center [148, 116] width 280 height 58
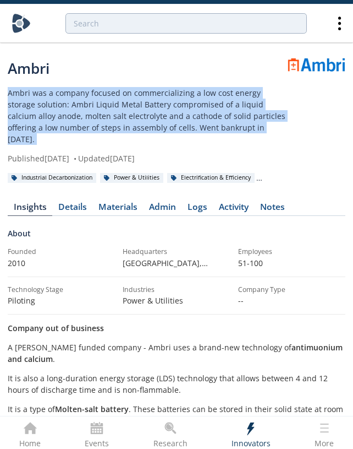
click at [148, 123] on p "Ambri was a company focused on commercializing a low cost energy storage soluti…" at bounding box center [148, 116] width 280 height 58
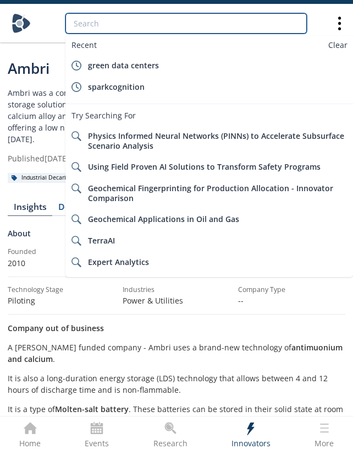
click at [145, 23] on input "search" at bounding box center [187, 23] width 242 height 20
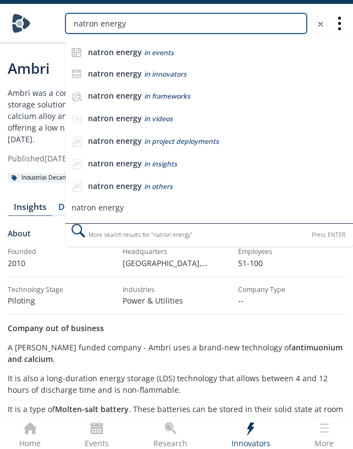
type input "natron energy"
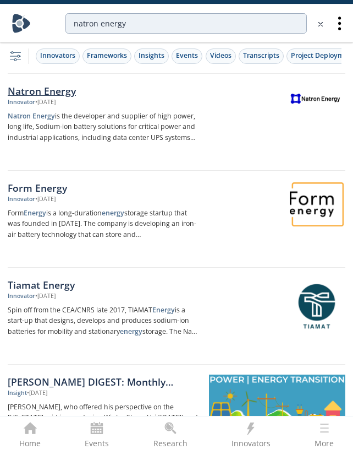
click at [61, 91] on div "Natron Energy" at bounding box center [104, 91] width 192 height 14
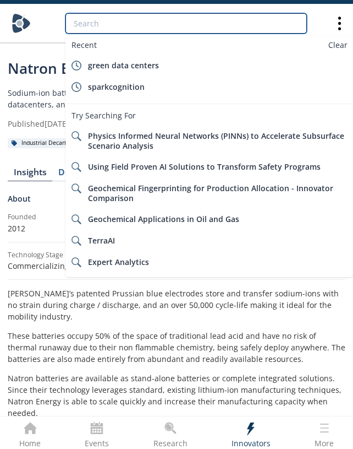
click at [178, 31] on input "search" at bounding box center [187, 23] width 242 height 20
paste input "Redflow (Zinc-bromine)"
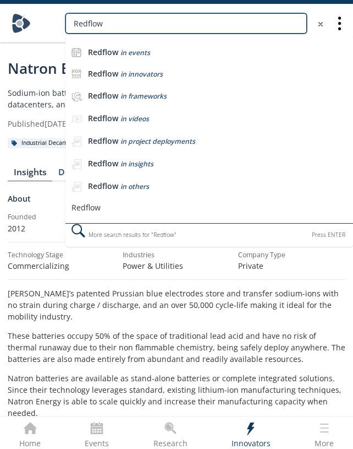
type input "Redflow"
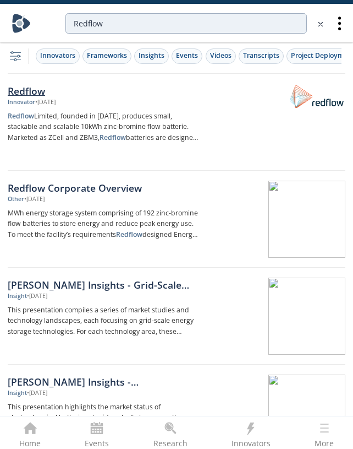
click at [45, 80] on link "Redflow Innovator • May 9, 2022 Redflow Limited, founded in 2001, produces smal…" at bounding box center [177, 122] width 338 height 97
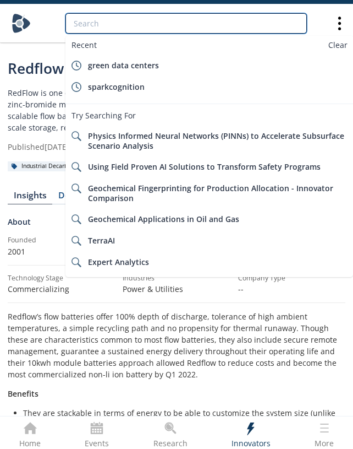
click at [182, 25] on input "search" at bounding box center [187, 23] width 242 height 20
paste input "Invinity Energy Systems (Vanadium flow)"
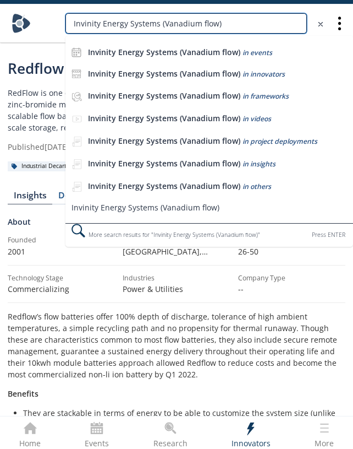
drag, startPoint x: 160, startPoint y: 24, endPoint x: 351, endPoint y: 40, distance: 192.2
click at [330, 34] on div "Invinity Energy Systems (Vanadium flow) Invinity Energy Systems (Vanadium flow)…" at bounding box center [186, 23] width 288 height 20
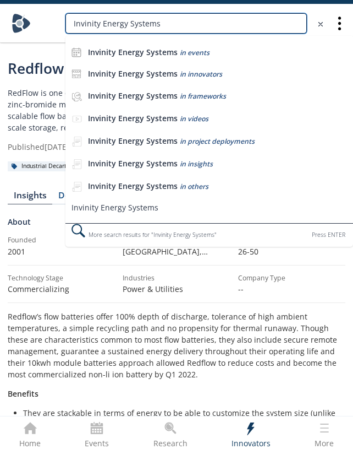
type input "Invinity Energy Systems"
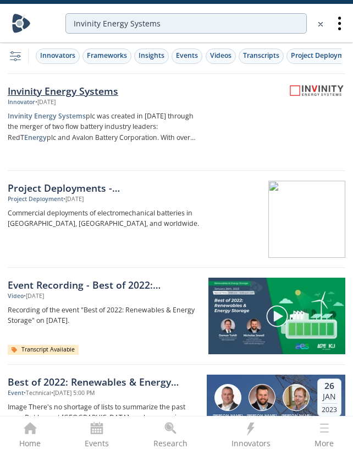
click at [74, 98] on div "Innovator • Jun 10, 2024" at bounding box center [104, 102] width 192 height 9
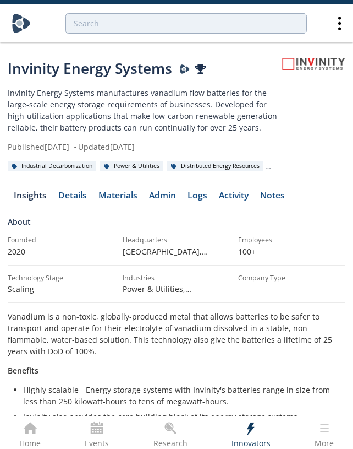
click at [141, 101] on p "Invinity Energy Systems manufactures vanadium flow batteries for the large-scal…" at bounding box center [145, 110] width 275 height 46
click at [164, 105] on p "Invinity Energy Systems manufactures vanadium flow batteries for the large-scal…" at bounding box center [145, 110] width 275 height 46
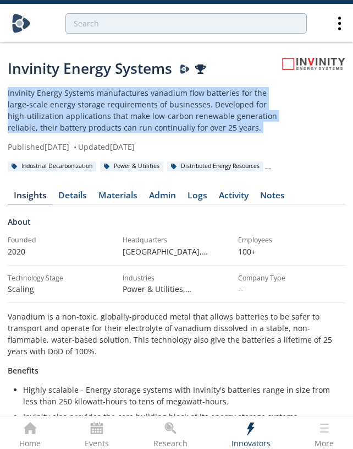
click at [164, 105] on p "Invinity Energy Systems manufactures vanadium flow batteries for the large-scal…" at bounding box center [145, 110] width 275 height 46
copy div "Invinity Energy Systems manufactures vanadium flow batteries for the large-scal…"
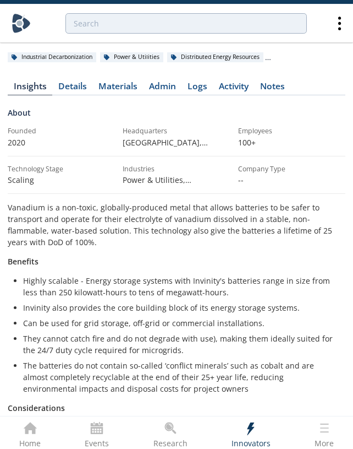
scroll to position [113, 0]
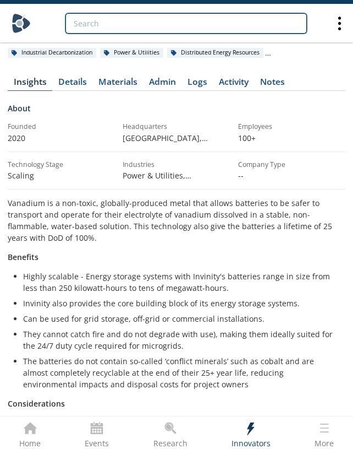
click at [152, 20] on input "search" at bounding box center [187, 23] width 242 height 20
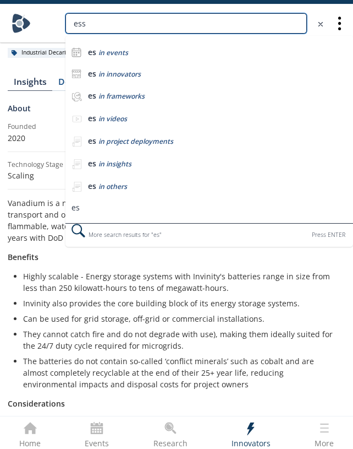
type input "ess"
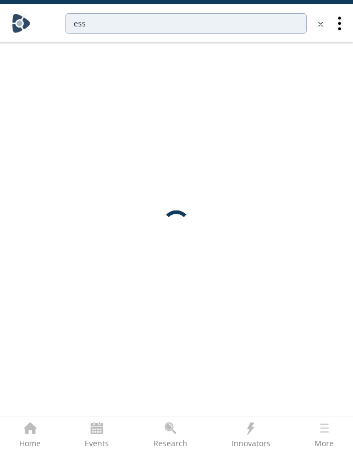
scroll to position [0, 0]
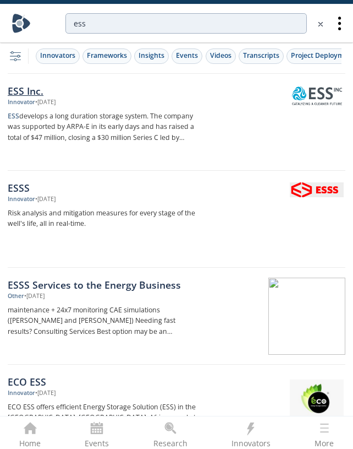
click at [31, 94] on div "ESS Inc." at bounding box center [104, 91] width 192 height 14
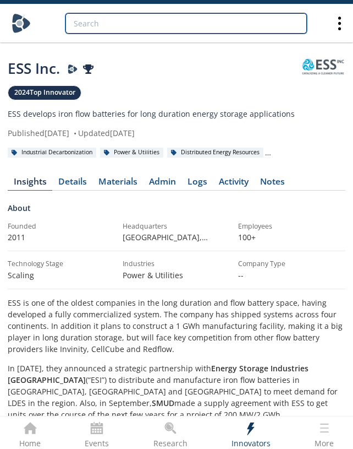
click at [217, 26] on input "search" at bounding box center [187, 23] width 242 height 20
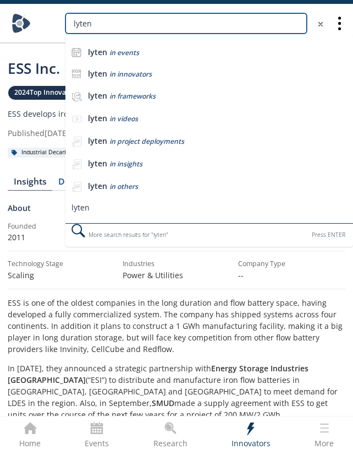
type input "lyten"
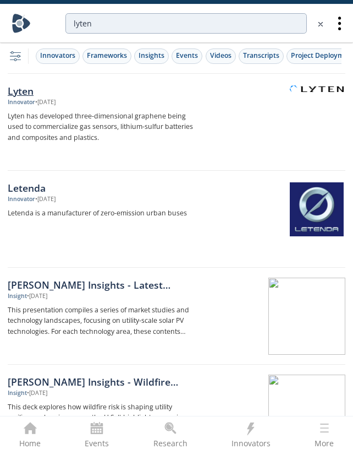
click at [29, 93] on div "Lyten" at bounding box center [104, 91] width 192 height 14
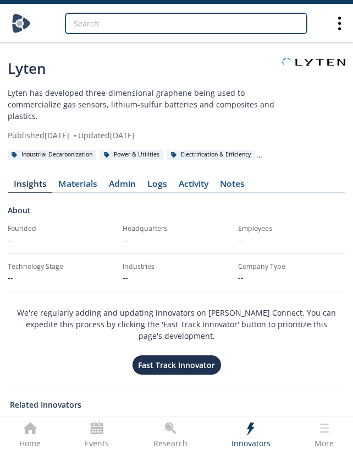
click at [149, 25] on input "search" at bounding box center [187, 23] width 242 height 20
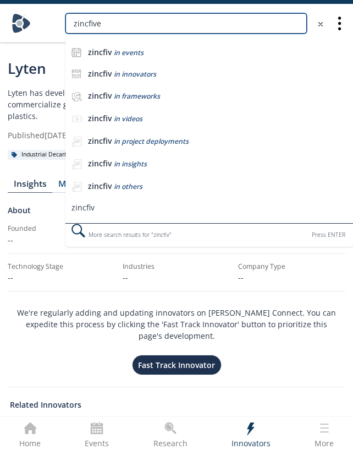
type input "zincfive"
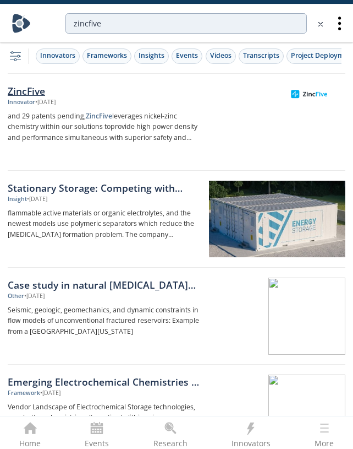
click at [23, 94] on div "ZincFive" at bounding box center [104, 91] width 192 height 14
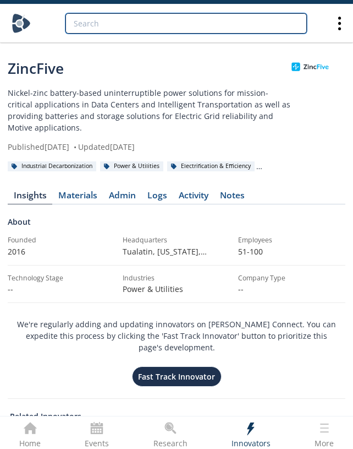
click at [205, 25] on input "search" at bounding box center [187, 23] width 242 height 20
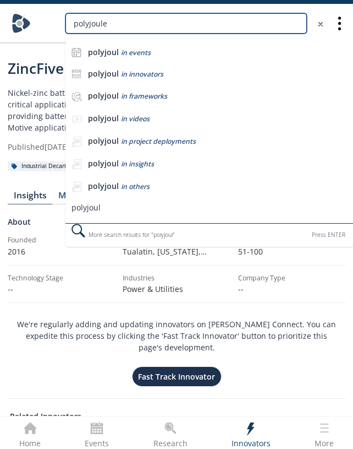
type input "polyjoule"
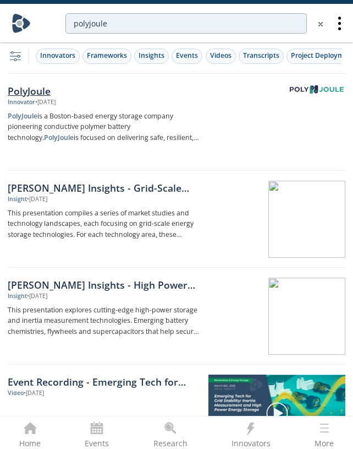
click at [97, 94] on div "PolyJoule" at bounding box center [104, 91] width 192 height 14
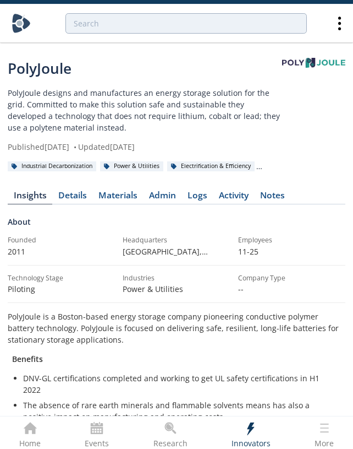
type input "polyjoule"
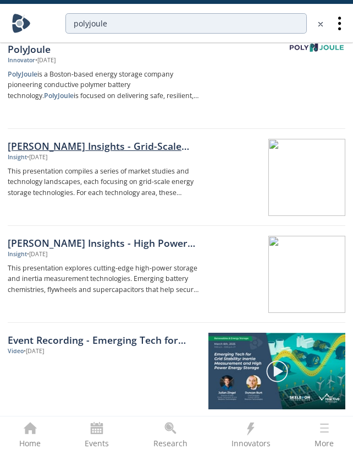
scroll to position [53, 0]
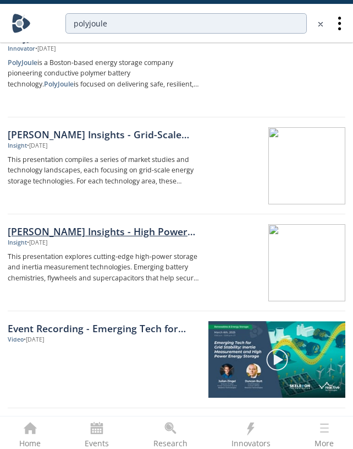
click at [144, 228] on div "Darcy Insights - High Power Energy Storage Systems" at bounding box center [104, 231] width 192 height 14
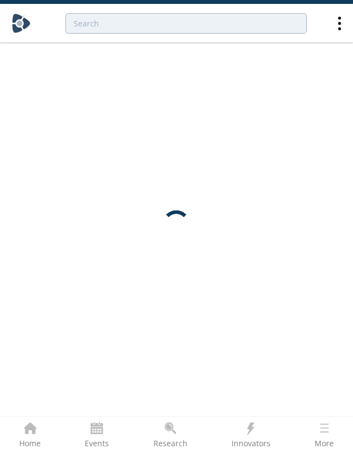
scroll to position [0, 0]
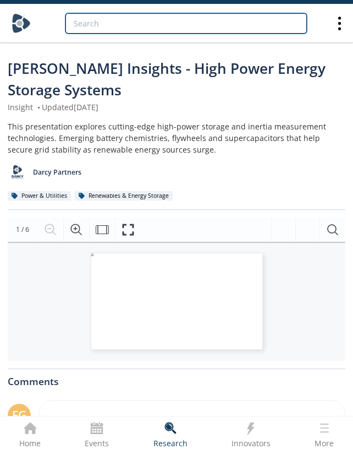
click at [273, 26] on input "search" at bounding box center [187, 23] width 242 height 20
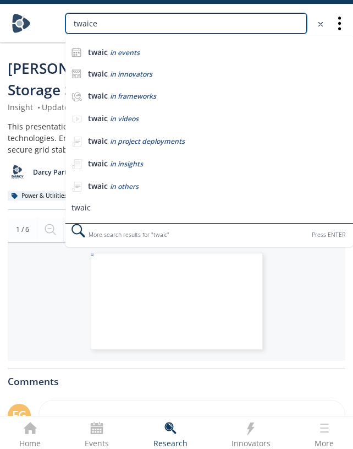
type input "twaice"
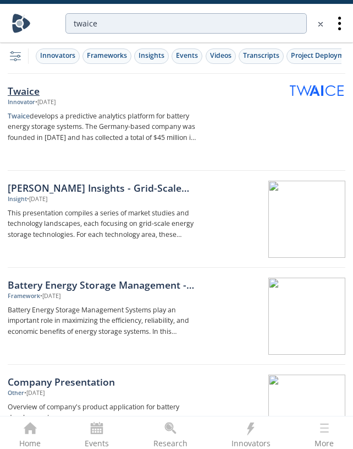
click at [41, 86] on div "Twaice" at bounding box center [104, 91] width 192 height 14
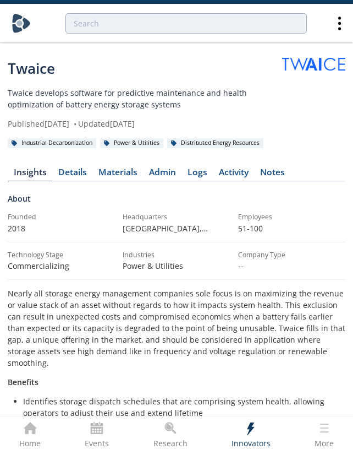
click at [82, 94] on p "Twaice develops software for predictive maintenance and health optimization of …" at bounding box center [145, 98] width 275 height 23
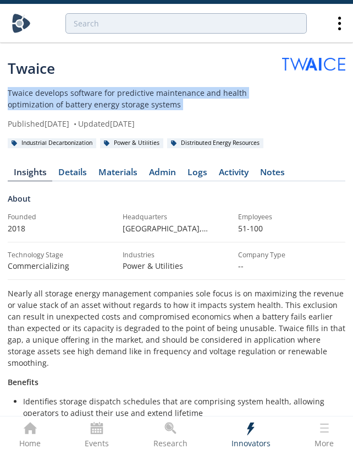
click at [82, 94] on p "Twaice develops software for predictive maintenance and health optimization of …" at bounding box center [145, 98] width 275 height 23
copy div "Twaice develops software for predictive maintenance and health optimization of …"
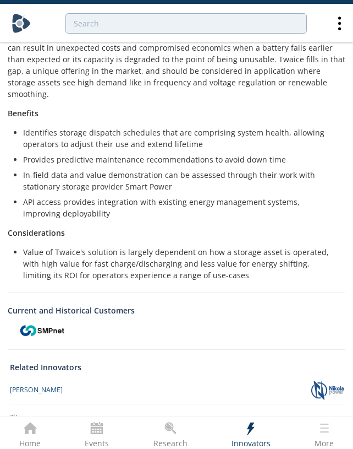
scroll to position [272, 0]
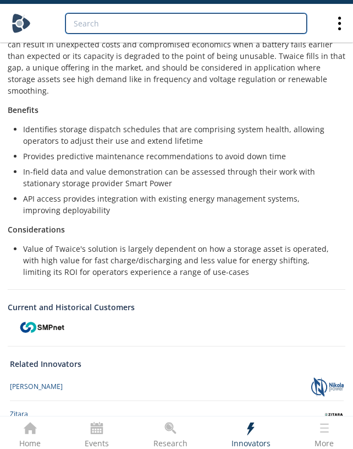
click at [235, 25] on input "search" at bounding box center [187, 23] width 242 height 20
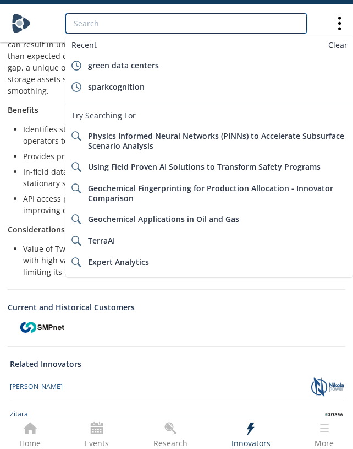
paste input "Nuvation Energy (BMS & controls)"
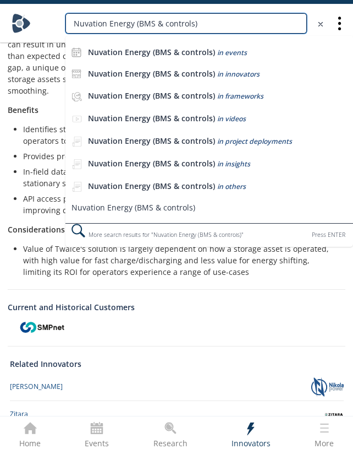
type input "Nuvation Energy (BMS & controls)"
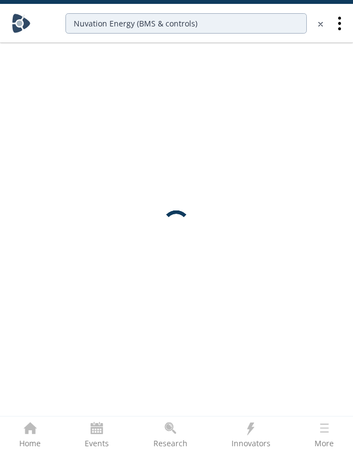
scroll to position [0, 0]
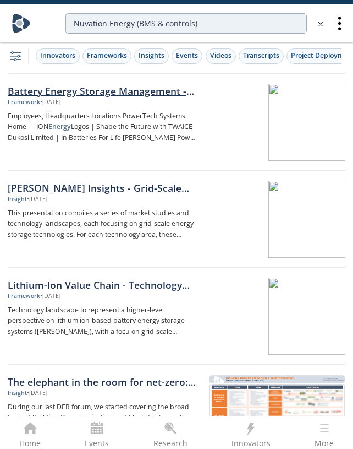
click at [109, 92] on div "Battery Energy Storage Management - Innovator Landscape" at bounding box center [104, 91] width 192 height 14
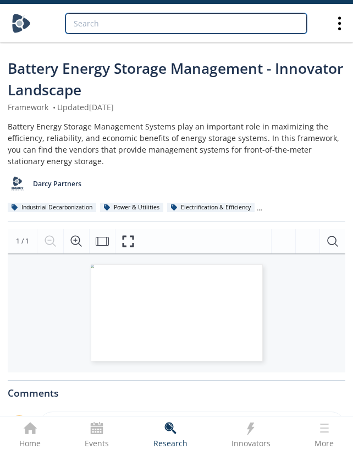
click at [271, 24] on input "search" at bounding box center [187, 23] width 242 height 20
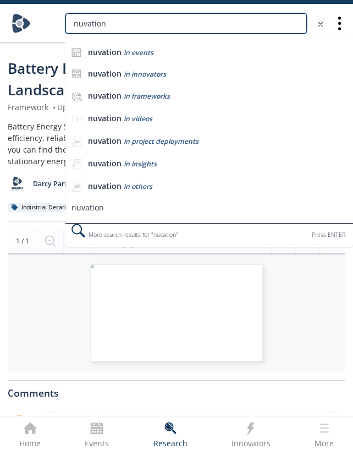
type input "nuvation"
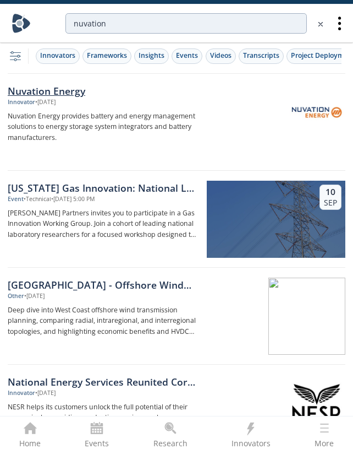
click at [72, 88] on div "Nuvation Energy" at bounding box center [104, 91] width 192 height 14
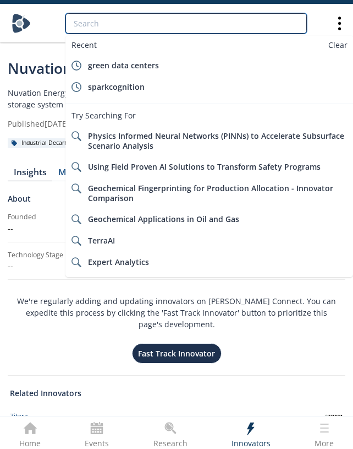
click at [202, 30] on input "search" at bounding box center [187, 23] width 242 height 20
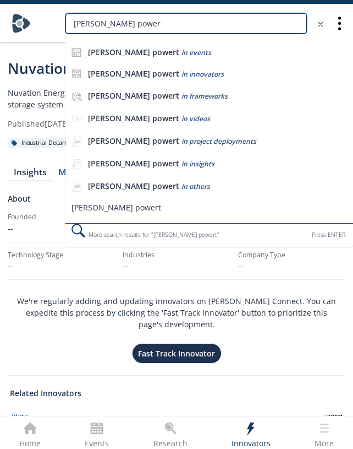
type input "brill power"
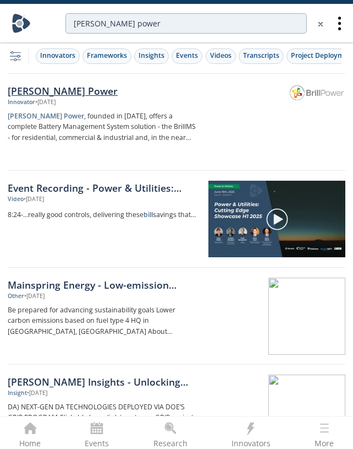
click at [65, 97] on div "Brill Power" at bounding box center [104, 91] width 192 height 14
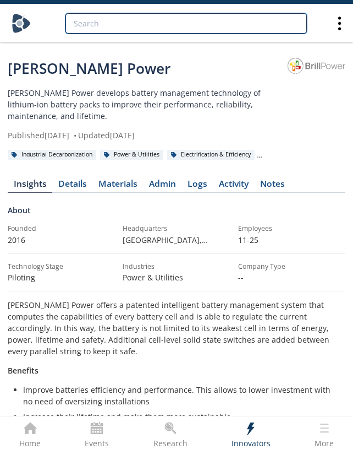
click at [195, 23] on input "search" at bounding box center [187, 23] width 242 height 20
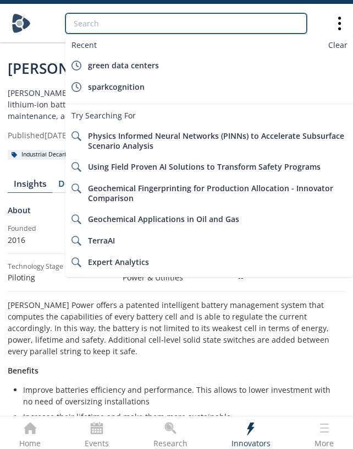
paste input "Accure Battery Intelligence"
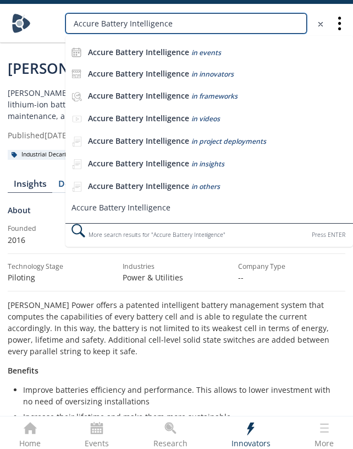
type input "Accure Battery Intelligence"
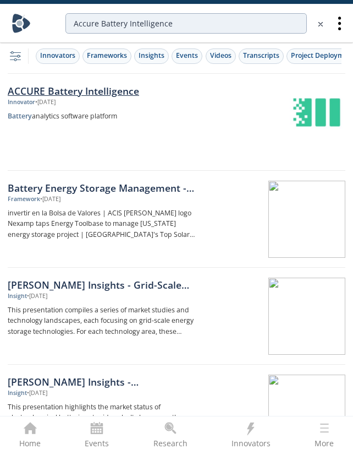
click at [104, 97] on div "ACCURE Battery Intelligence" at bounding box center [104, 91] width 192 height 14
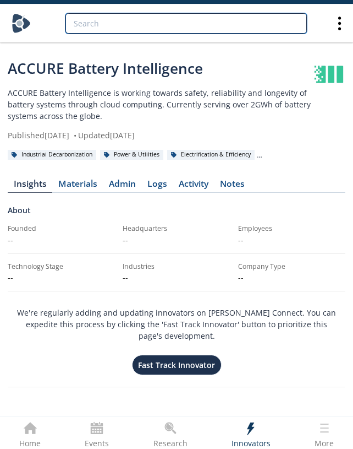
click at [169, 25] on input "search" at bounding box center [187, 23] width 242 height 20
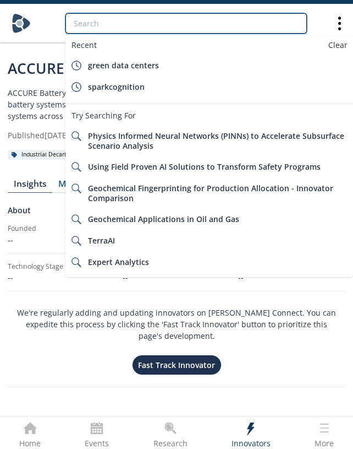
paste input "Ascend Analytics"
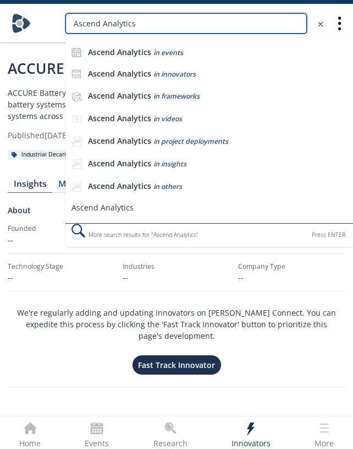
click at [193, 25] on input "Ascend Analytics" at bounding box center [187, 23] width 242 height 20
type input "Ascend Analytics"
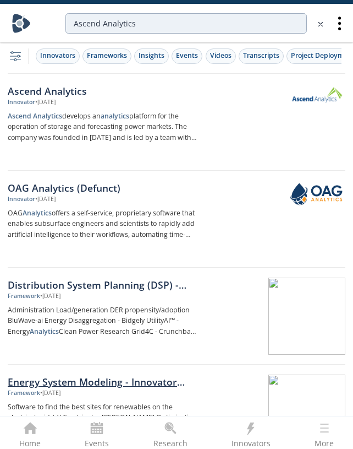
click at [111, 388] on div "Energy System Modeling - Innovator Landscape" at bounding box center [104, 381] width 192 height 14
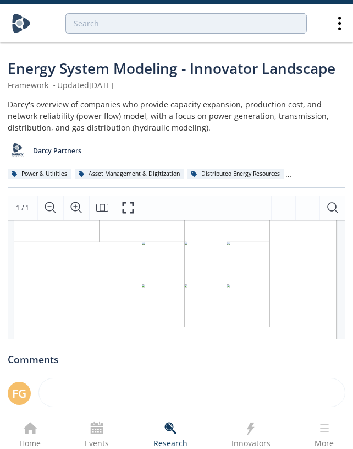
scroll to position [32, 0]
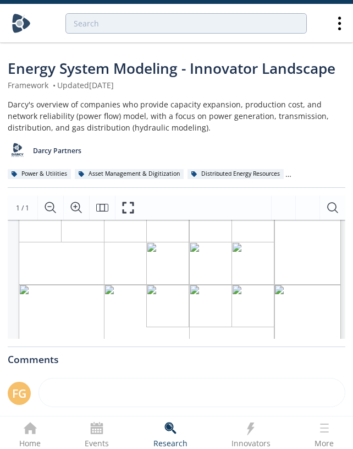
type input "Ascend Analytics"
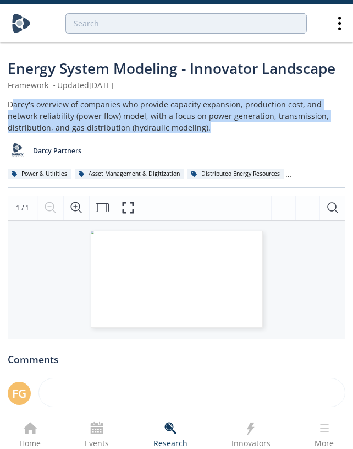
drag, startPoint x: 164, startPoint y: 126, endPoint x: 14, endPoint y: 104, distance: 151.8
click at [14, 104] on div "Darcy's overview of companies who provide capacity expansion, production cost, …" at bounding box center [177, 116] width 338 height 35
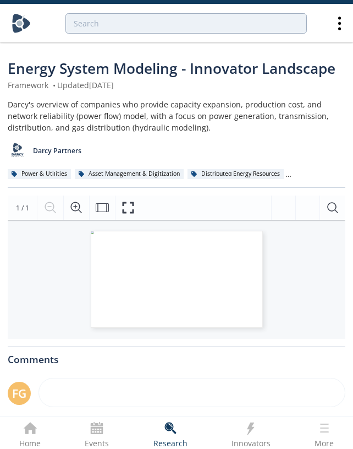
click at [242, 149] on div "Darcy Partners" at bounding box center [177, 146] width 338 height 27
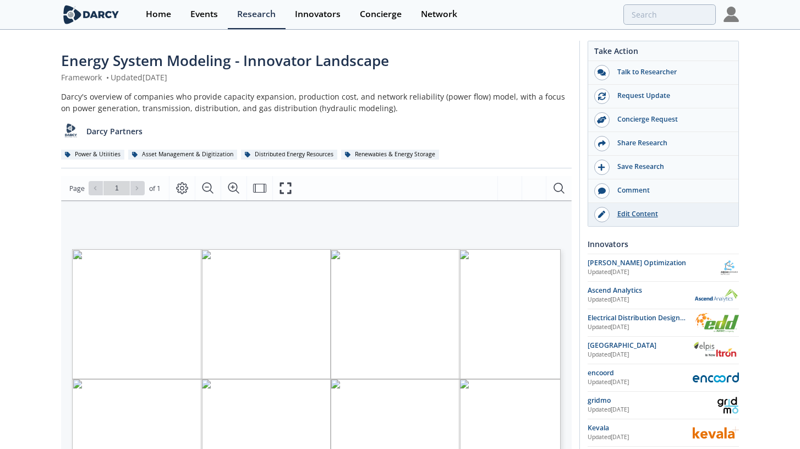
click at [353, 215] on div "Edit Content" at bounding box center [671, 214] width 123 height 10
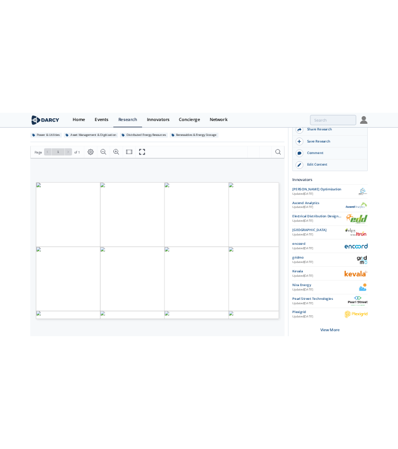
scroll to position [114, 0]
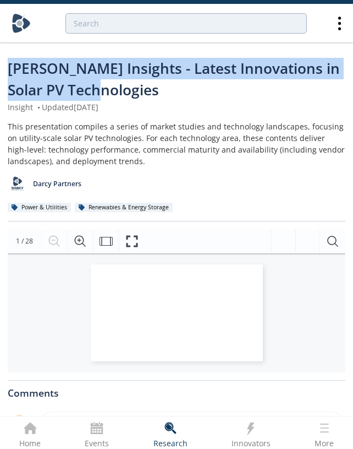
drag, startPoint x: 105, startPoint y: 91, endPoint x: 9, endPoint y: 67, distance: 98.1
click at [9, 67] on div "[PERSON_NAME] Insights - Latest Innovations in Solar PV Technologies" at bounding box center [177, 79] width 338 height 43
copy span "[PERSON_NAME] Insights - Latest Innovations in Solar PV Technologies"
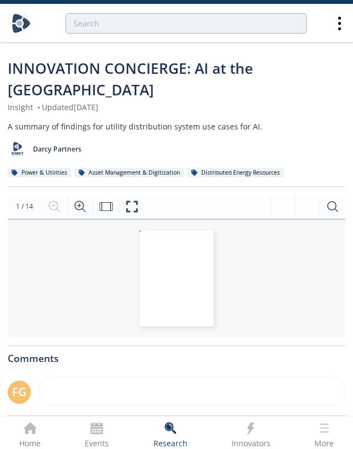
click at [187, 121] on div "A summary of findings for utility distribution system use cases for AI." at bounding box center [177, 127] width 338 height 12
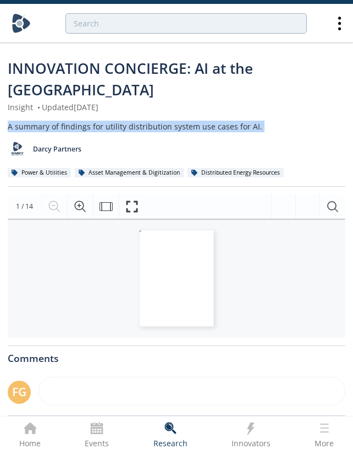
click at [187, 121] on div "A summary of findings for utility distribution system use cases for AI." at bounding box center [177, 127] width 338 height 12
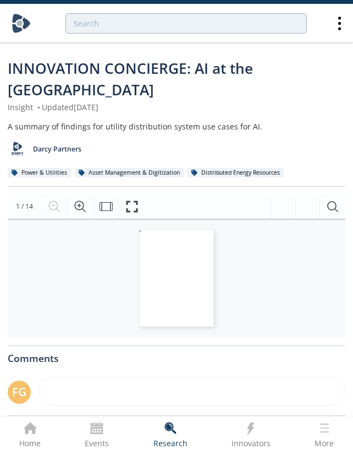
click at [194, 72] on span "INNOVATION CONCIERGE: AI at the [GEOGRAPHIC_DATA]" at bounding box center [131, 78] width 246 height 41
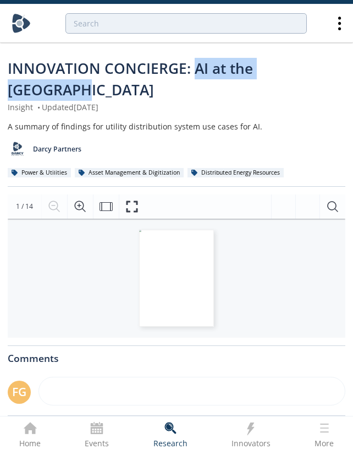
drag, startPoint x: 197, startPoint y: 72, endPoint x: 322, endPoint y: 77, distance: 124.5
click at [253, 77] on span "INNOVATION CONCIERGE: AI at the [GEOGRAPHIC_DATA]" at bounding box center [131, 78] width 246 height 41
copy span "AI at the [GEOGRAPHIC_DATA]"
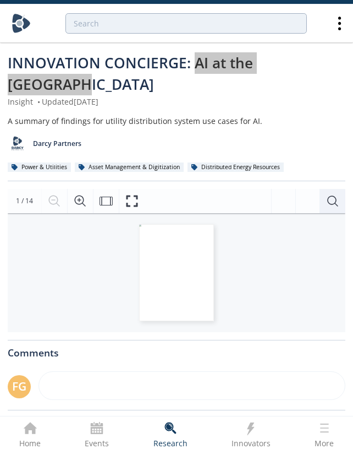
scroll to position [6, 0]
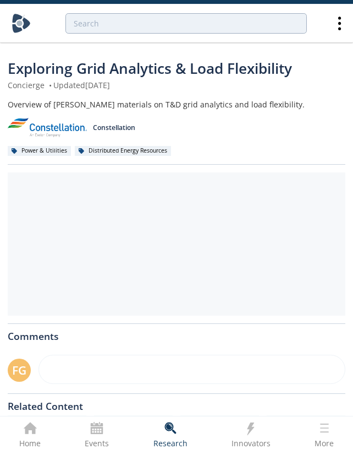
click at [148, 64] on span "Exploring Grid Analytics & Load Flexibility" at bounding box center [150, 68] width 285 height 20
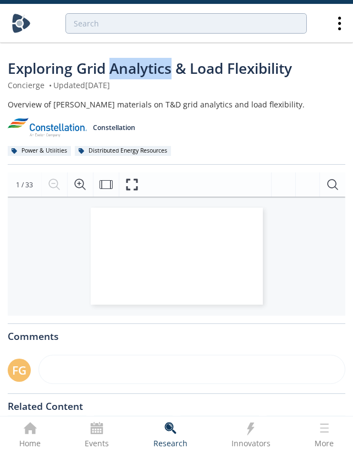
click at [148, 64] on span "Exploring Grid Analytics & Load Flexibility" at bounding box center [150, 68] width 285 height 20
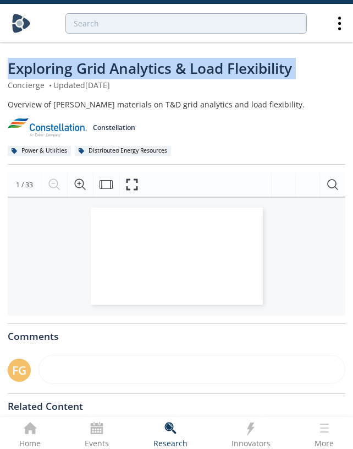
click at [148, 64] on span "Exploring Grid Analytics & Load Flexibility" at bounding box center [150, 68] width 285 height 20
copy div "Exploring Grid Analytics & Load Flexibility"
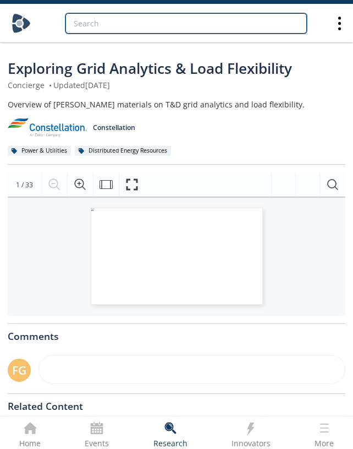
click at [138, 29] on input "search" at bounding box center [187, 23] width 242 height 20
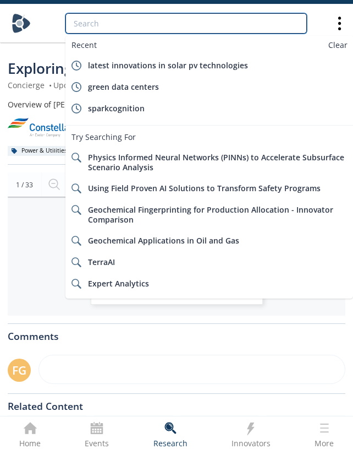
paste input "Exploring Grid Analytics & Load Flexibility"
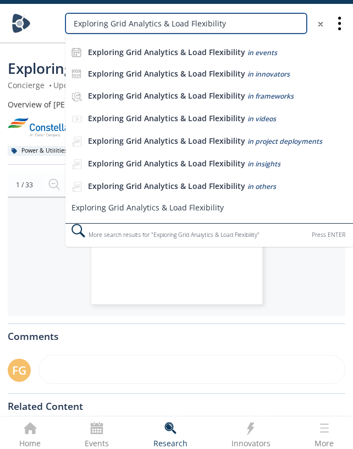
drag, startPoint x: 162, startPoint y: 24, endPoint x: 262, endPoint y: 24, distance: 99.1
click at [262, 24] on input "Exploring Grid Analytics & Load Flexibility" at bounding box center [187, 23] width 242 height 20
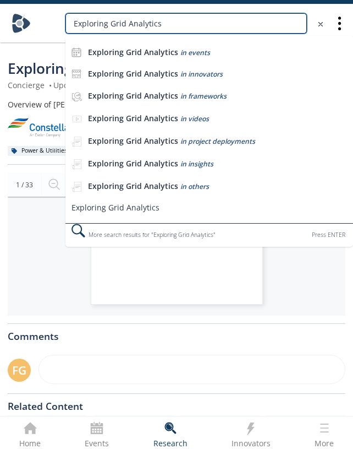
type input "Exploring Grid Analytics"
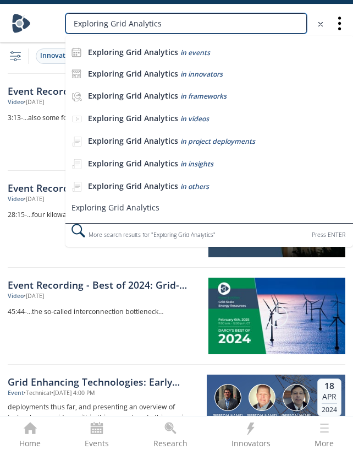
drag, startPoint x: 179, startPoint y: 22, endPoint x: 62, endPoint y: 21, distance: 117.8
click at [62, 21] on div "Exploring Grid Analytics Exploring Grid Analytics in events Exploring Grid Anal…" at bounding box center [186, 23] width 288 height 20
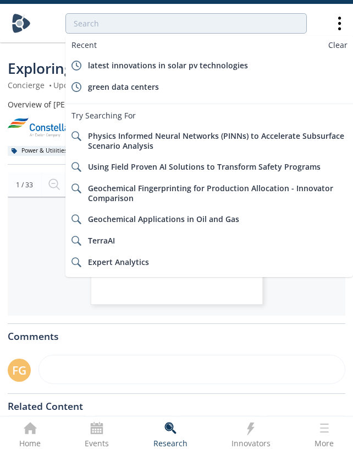
click at [50, 37] on div "Recent Clear latest innovations in solar pv technologies green data centers Try…" at bounding box center [183, 24] width 296 height 32
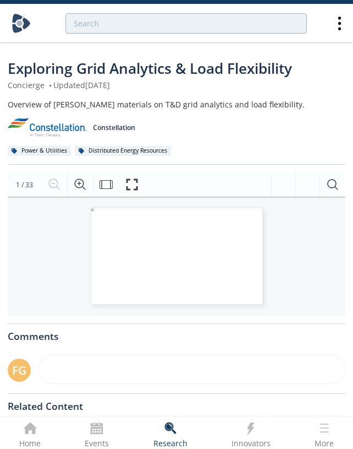
click at [149, 66] on span "Exploring Grid Analytics & Load Flexibility" at bounding box center [150, 68] width 285 height 20
click at [205, 70] on span "Exploring Grid Analytics & Load Flexibility" at bounding box center [150, 68] width 285 height 20
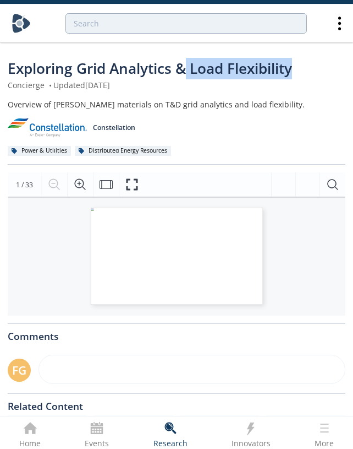
drag, startPoint x: 189, startPoint y: 69, endPoint x: 299, endPoint y: 71, distance: 110.1
click at [299, 71] on div "Exploring Grid Analytics & Load Flexibility" at bounding box center [177, 68] width 338 height 21
drag, startPoint x: 266, startPoint y: 73, endPoint x: 193, endPoint y: 67, distance: 73.4
click at [193, 67] on span "Exploring Grid Analytics & Load Flexibility" at bounding box center [150, 68] width 285 height 20
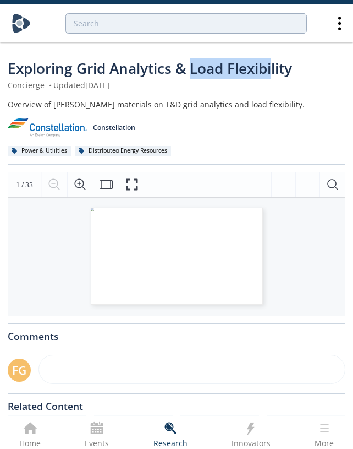
click at [193, 67] on span "Exploring Grid Analytics & Load Flexibility" at bounding box center [150, 68] width 285 height 20
drag, startPoint x: 193, startPoint y: 67, endPoint x: 309, endPoint y: 62, distance: 116.3
click at [309, 62] on div "Exploring Grid Analytics & Load Flexibility" at bounding box center [177, 68] width 338 height 21
copy span "Load Flexibility"
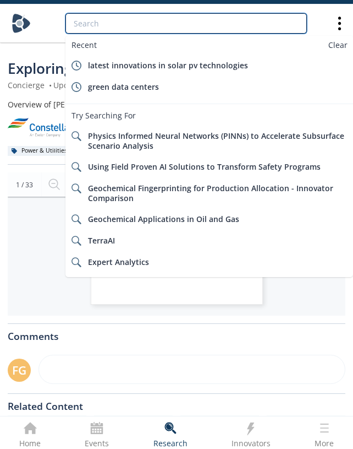
click at [114, 24] on input "search" at bounding box center [187, 23] width 242 height 20
paste input "Load Flexibility"
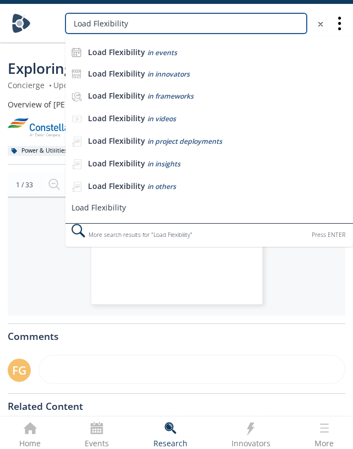
type input "Load Flexibility"
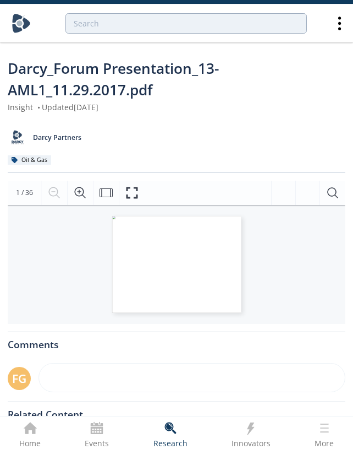
click at [170, 264] on div "ADVANCED ANALYTICS & MACHINE LEARNING FOR THE UPSTREAM INDUSTRIAL SECTOR [DATE]…" at bounding box center [176, 264] width 129 height 97
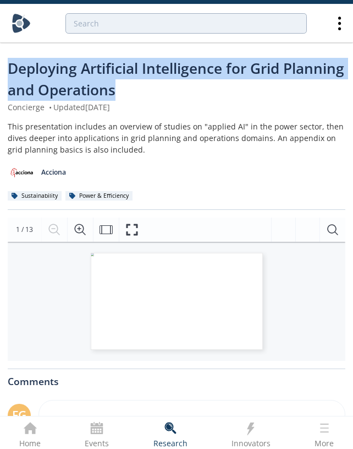
drag, startPoint x: 187, startPoint y: 94, endPoint x: 7, endPoint y: 71, distance: 181.5
click at [8, 71] on div "Deploying Artificial Intelligence for Grid Planning and Operations" at bounding box center [177, 79] width 338 height 43
copy span "Deploying Artificial Intelligence for Grid Planning and Operations"
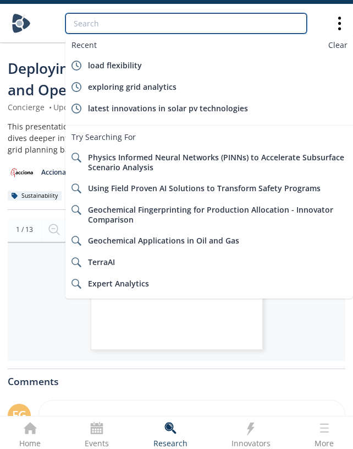
click at [110, 23] on input "search" at bounding box center [187, 23] width 242 height 20
paste input "Deploying Artificial Intelligence for Grid Planning and Operations"
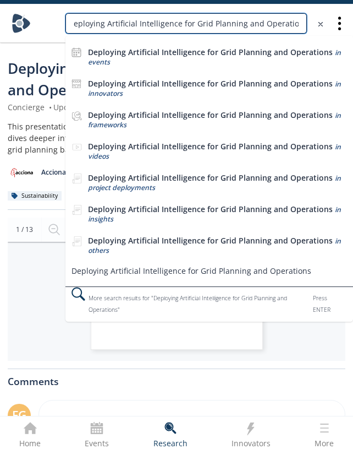
type input "Deploying Artificial Intelligence for Grid Planning and Operations"
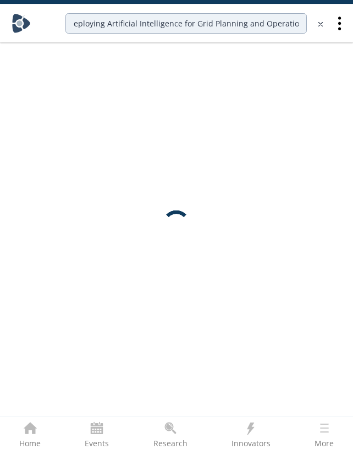
scroll to position [0, 0]
